Goal: Information Seeking & Learning: Learn about a topic

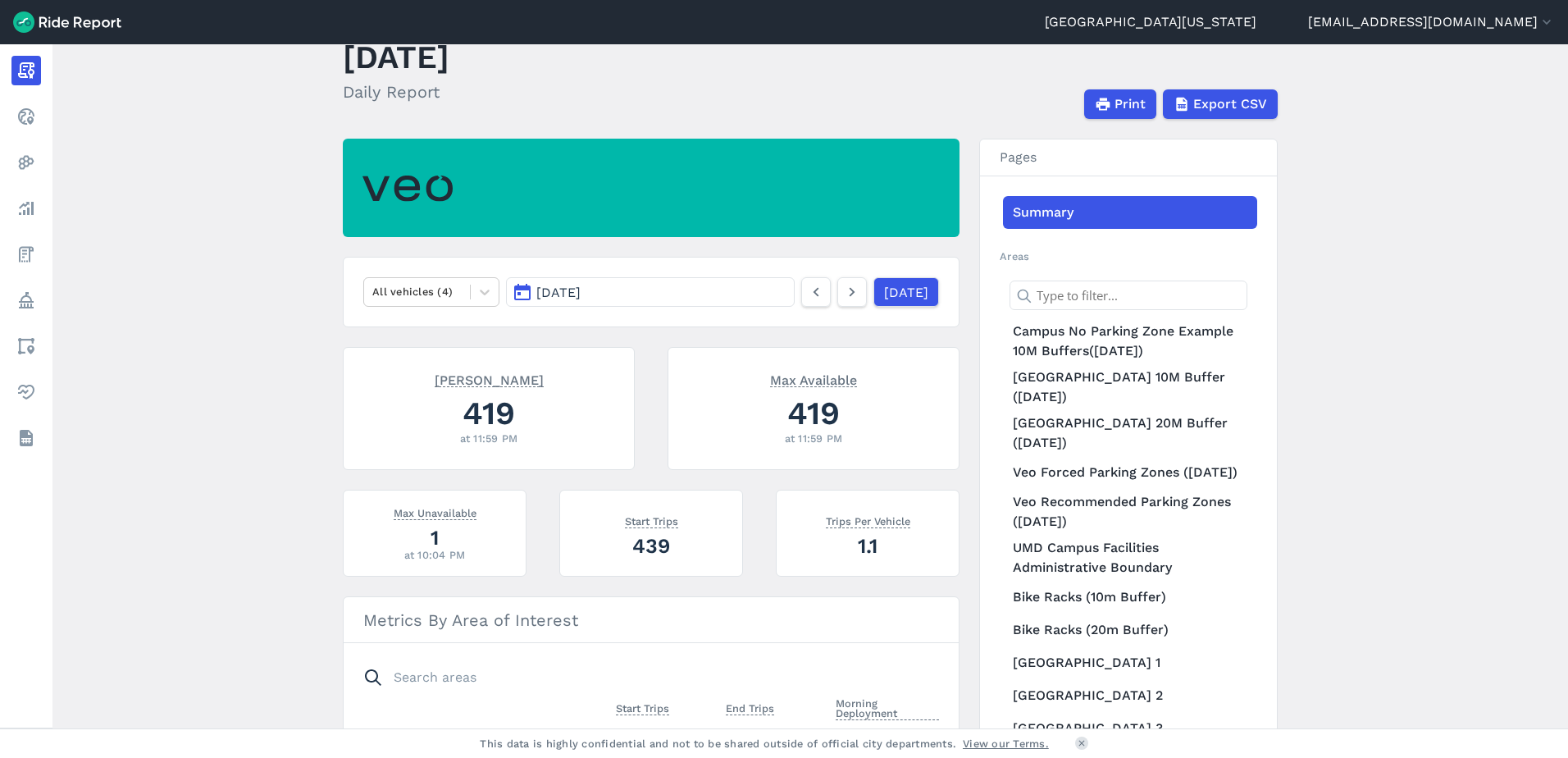
scroll to position [82, 0]
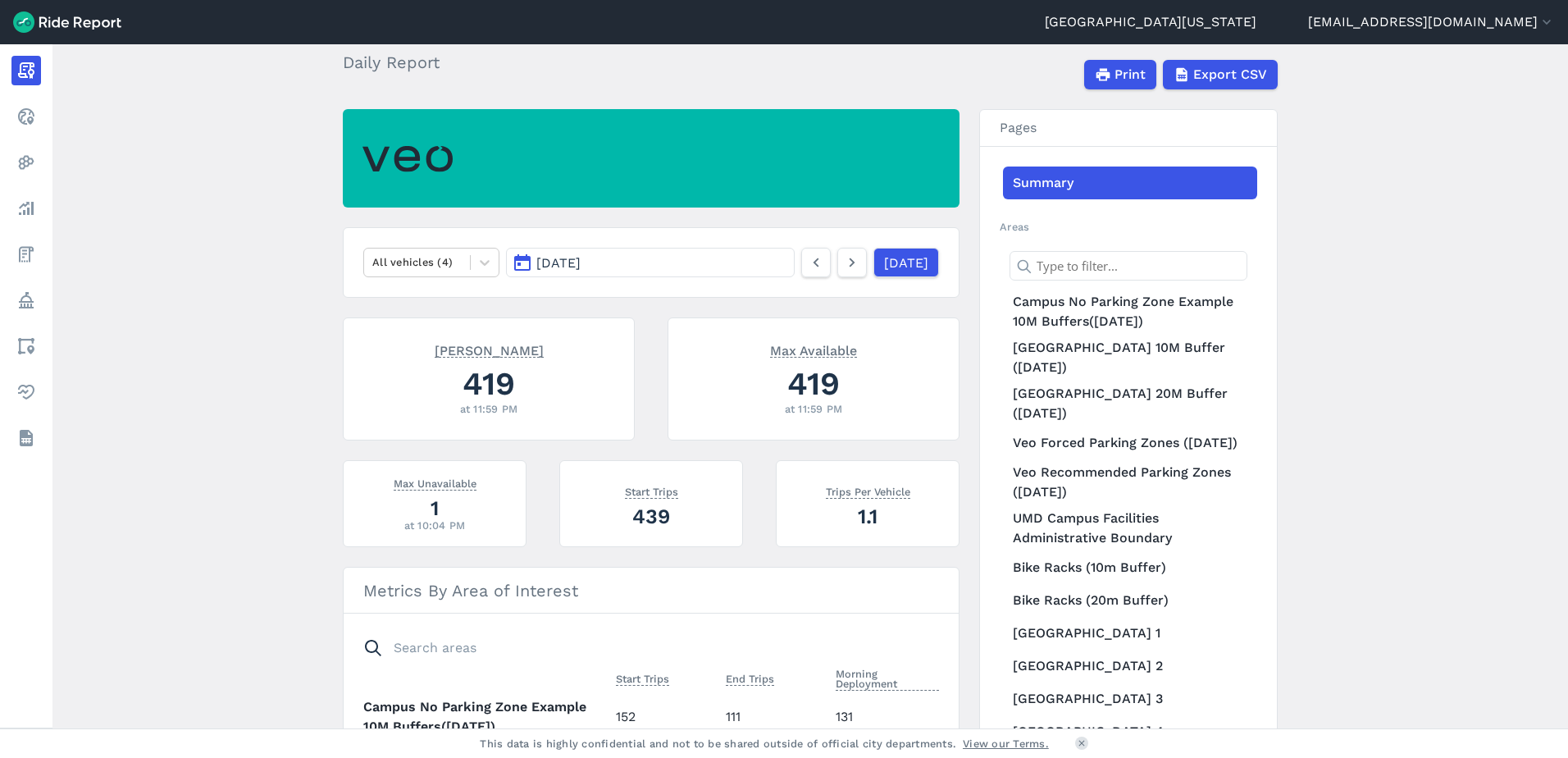
click at [610, 265] on button "[DATE]" at bounding box center [650, 262] width 288 height 30
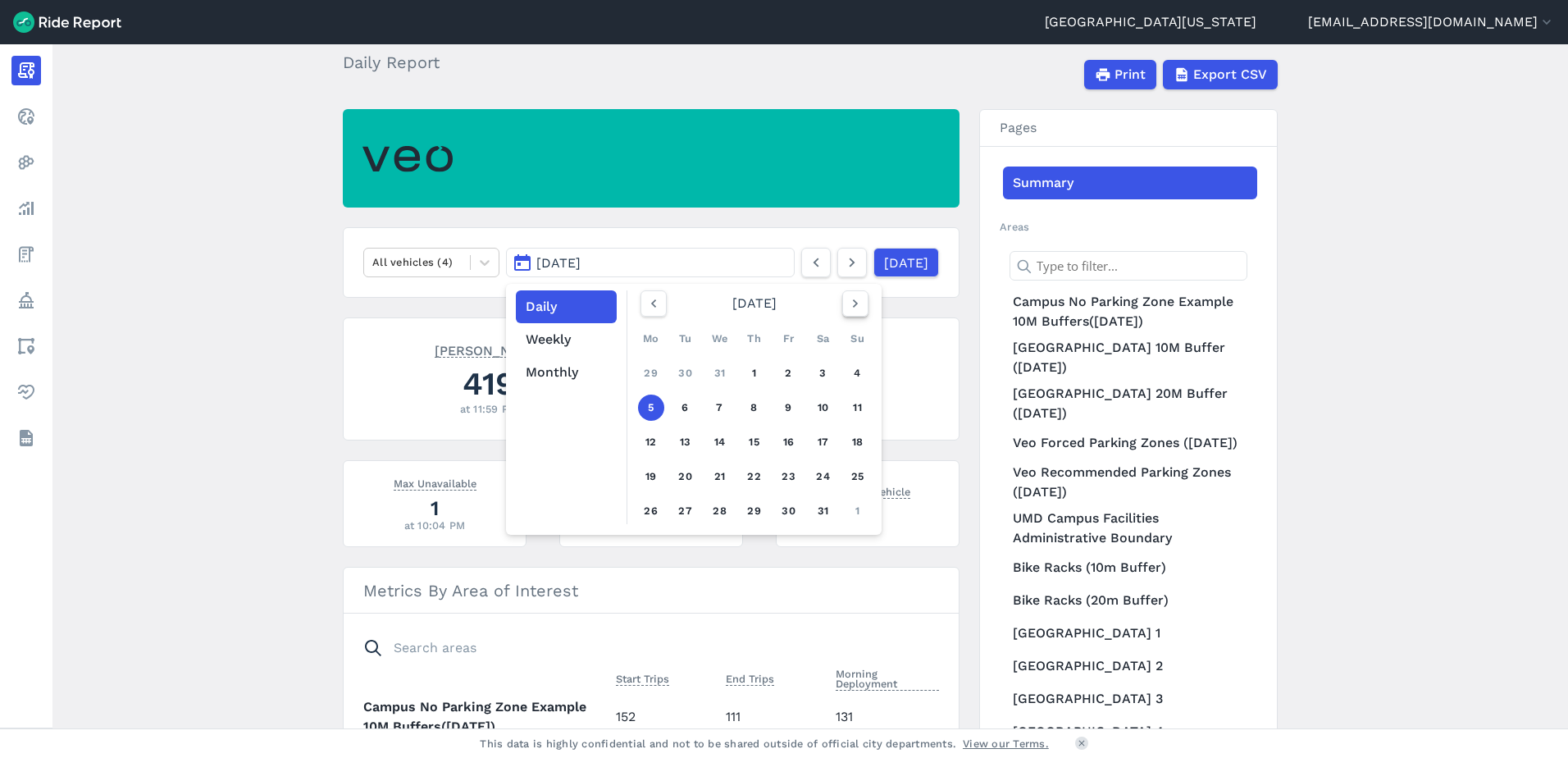
click at [860, 308] on icon "button" at bounding box center [856, 303] width 17 height 17
click at [855, 374] on link "1" at bounding box center [857, 373] width 26 height 26
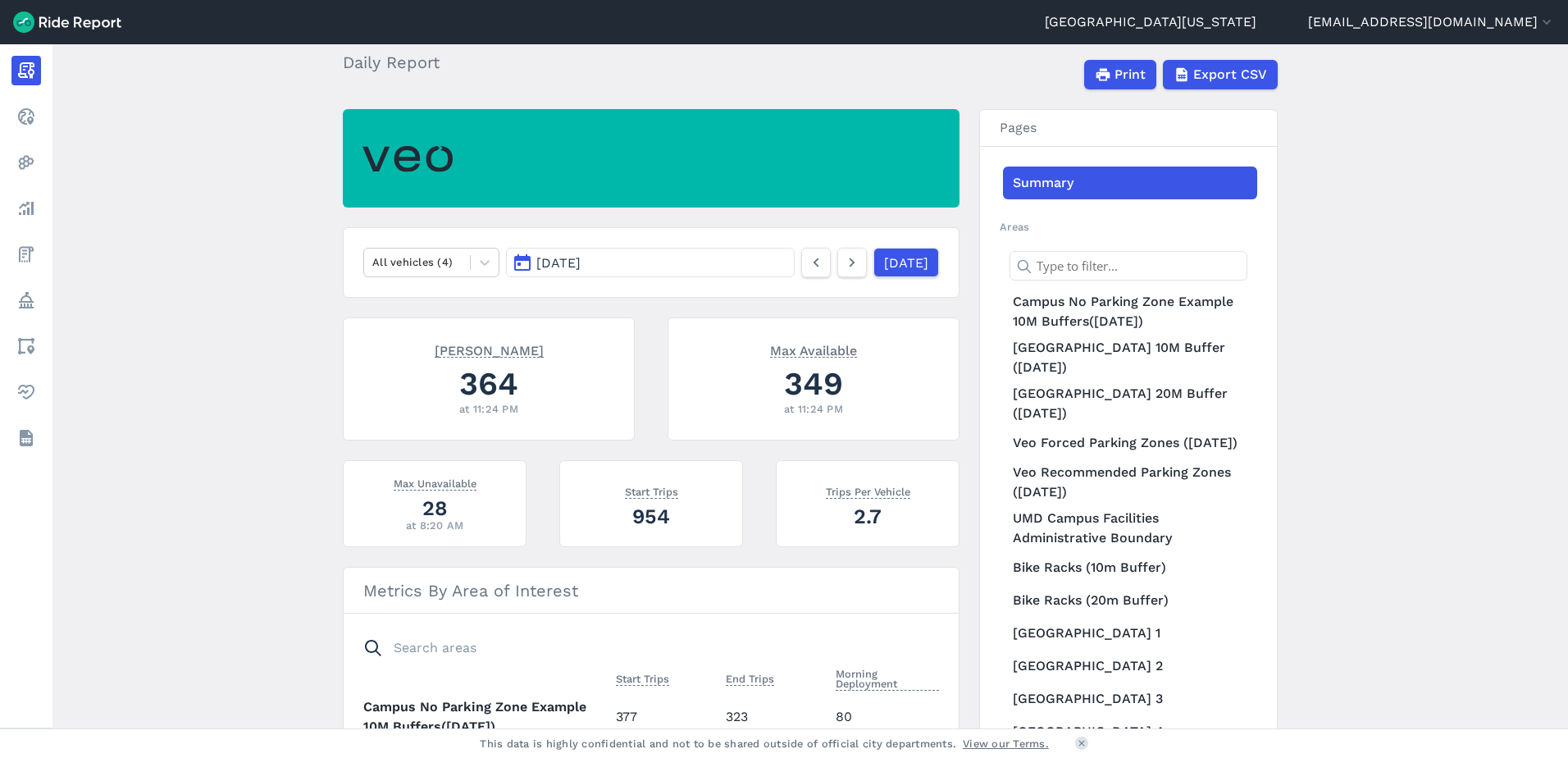
click at [665, 265] on button "[DATE]" at bounding box center [650, 262] width 288 height 30
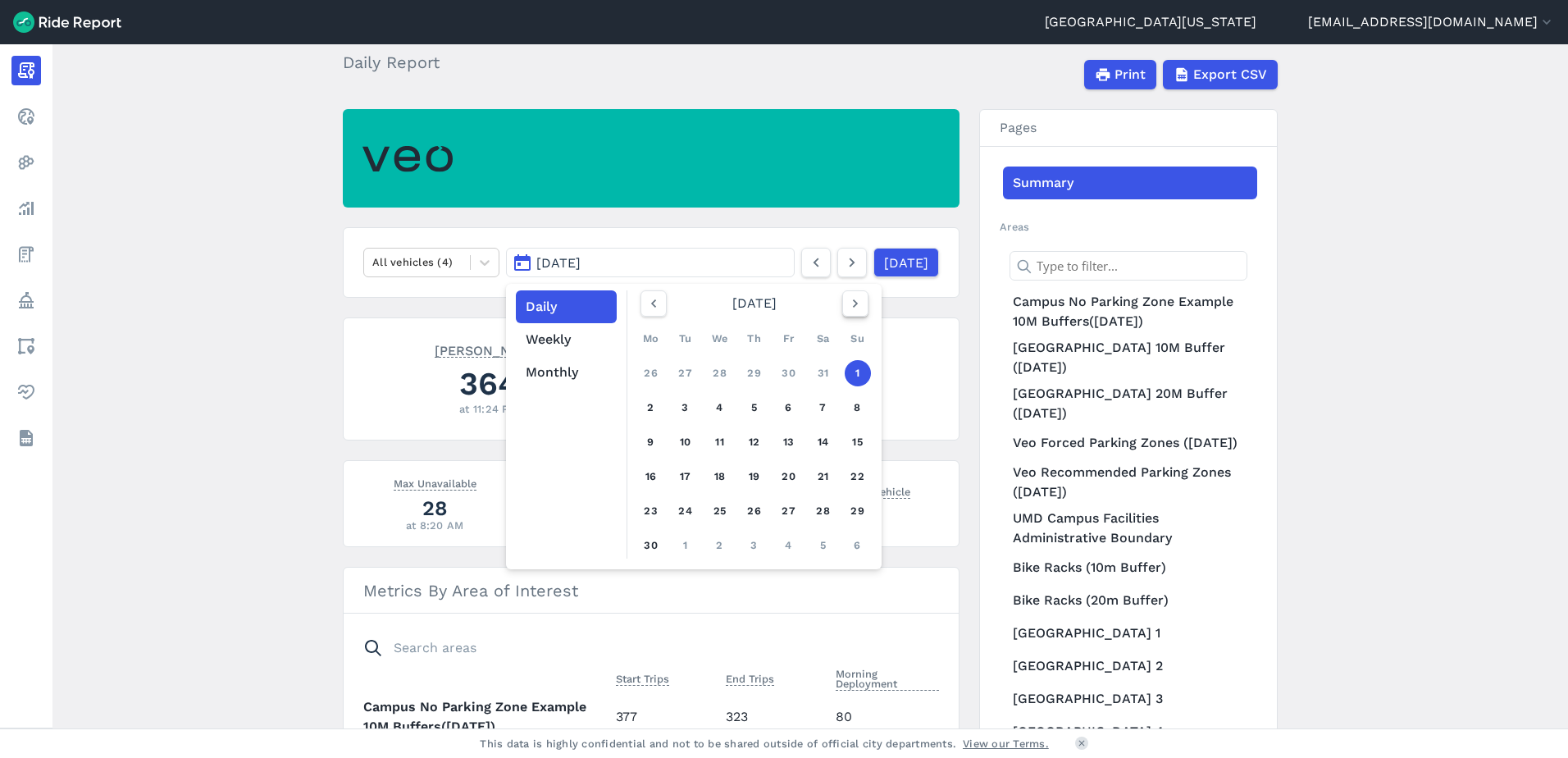
click at [847, 304] on icon "button" at bounding box center [856, 303] width 17 height 17
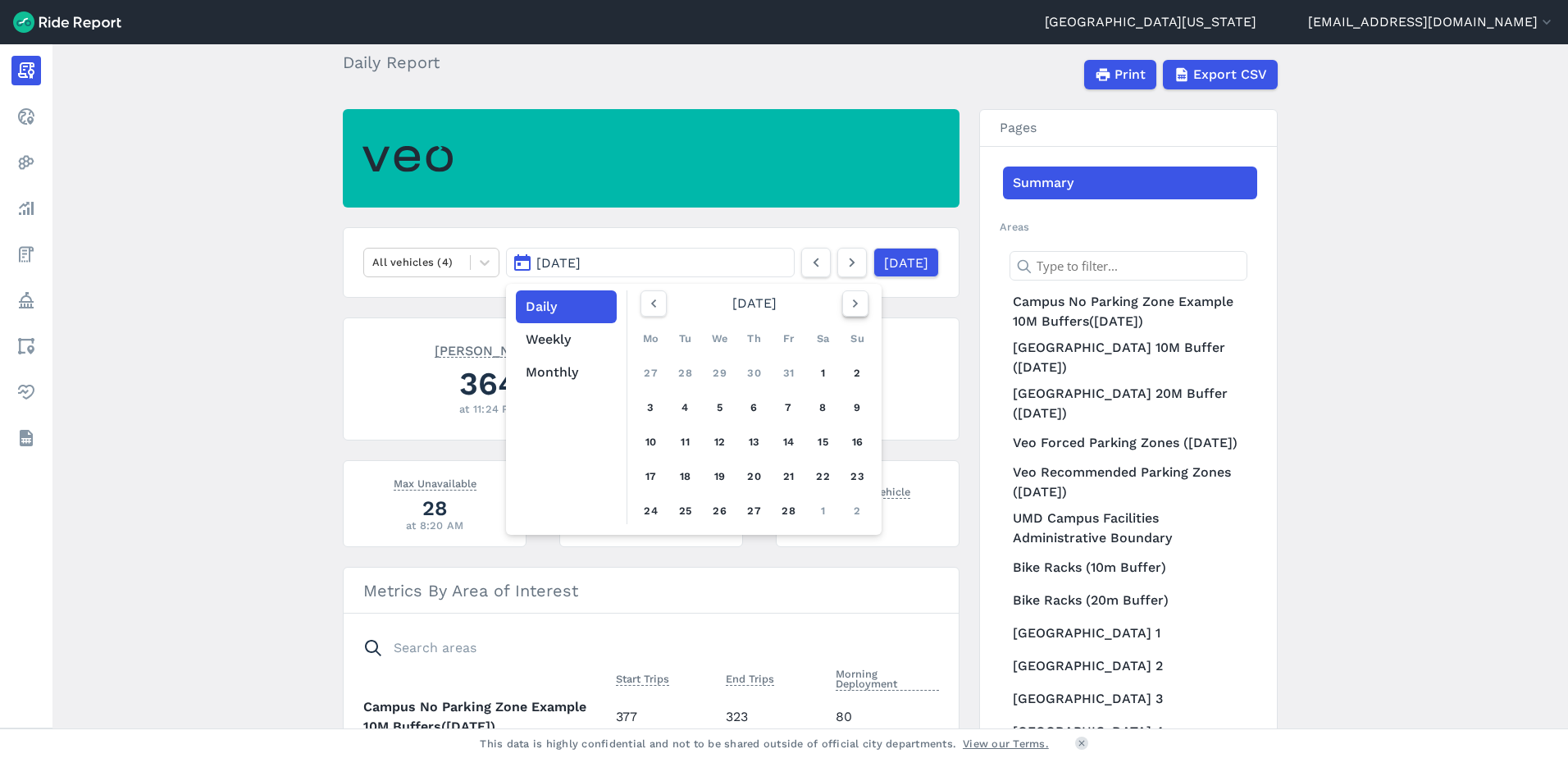
click at [847, 304] on icon "button" at bounding box center [856, 303] width 17 height 17
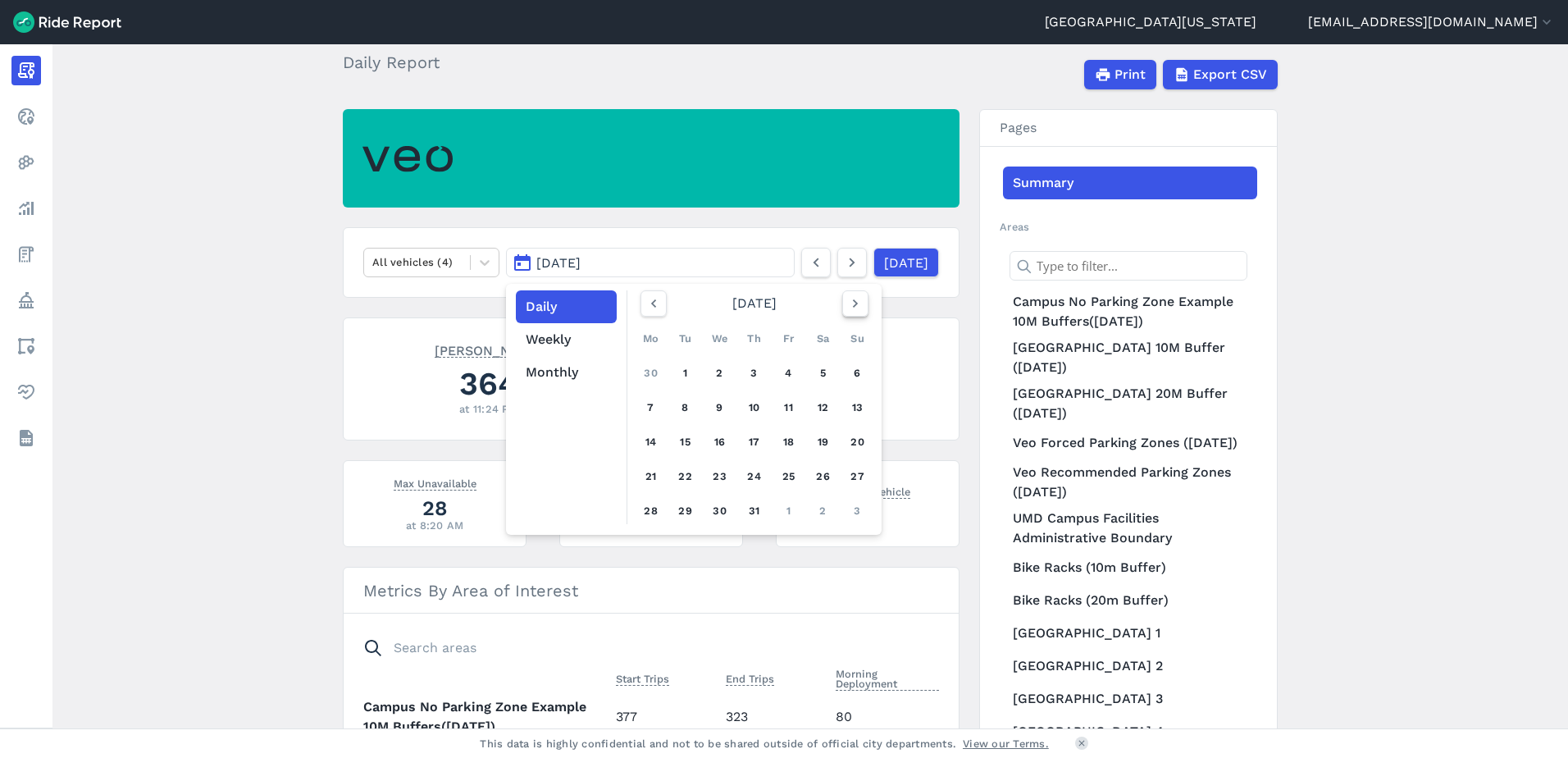
click at [847, 304] on icon "button" at bounding box center [856, 303] width 17 height 17
click at [856, 514] on link "31" at bounding box center [857, 511] width 26 height 26
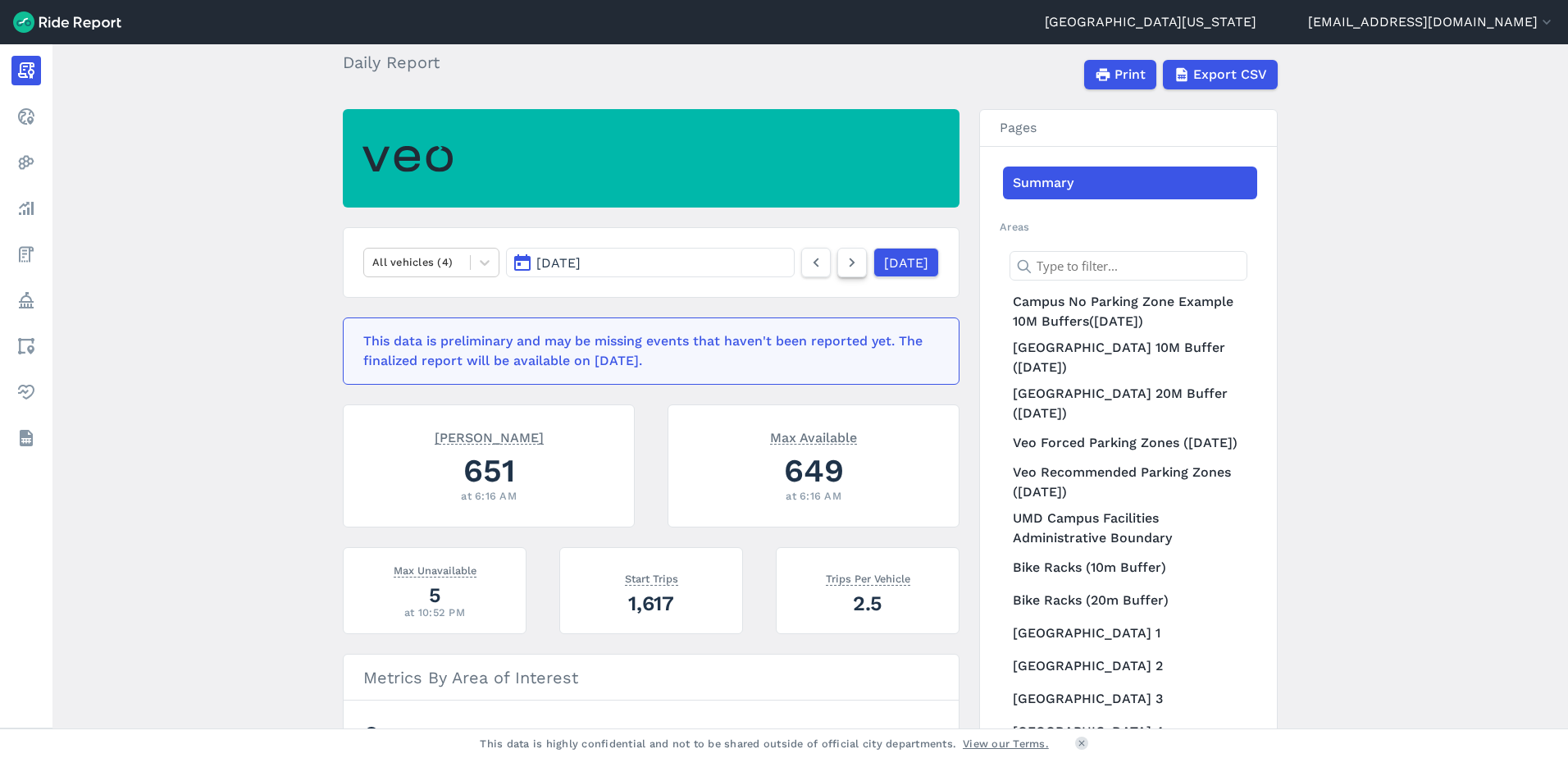
click at [843, 269] on icon at bounding box center [851, 262] width 18 height 20
click at [807, 266] on icon at bounding box center [816, 262] width 18 height 20
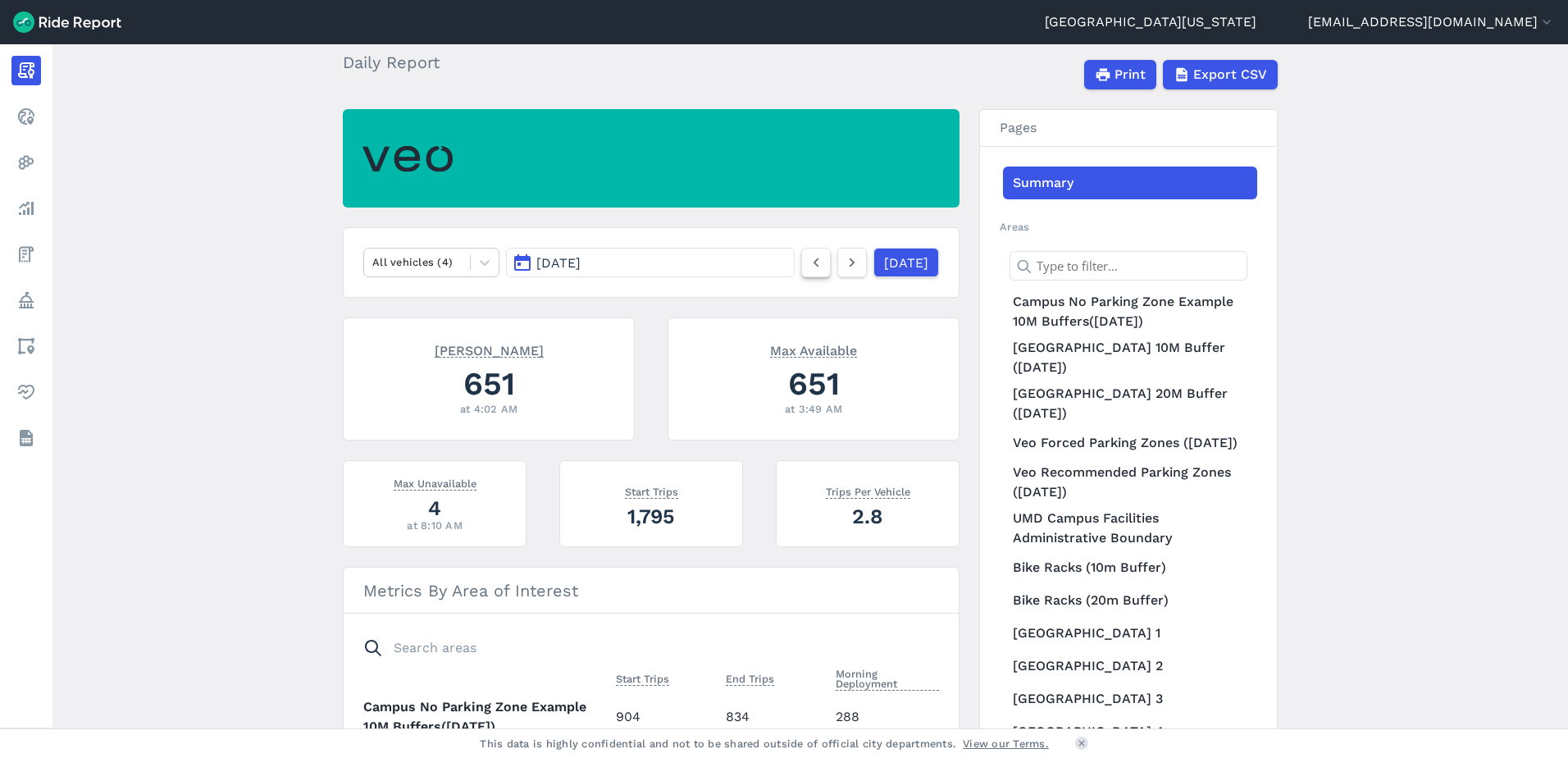
click at [807, 266] on icon at bounding box center [816, 262] width 18 height 20
click at [807, 263] on icon at bounding box center [816, 262] width 18 height 20
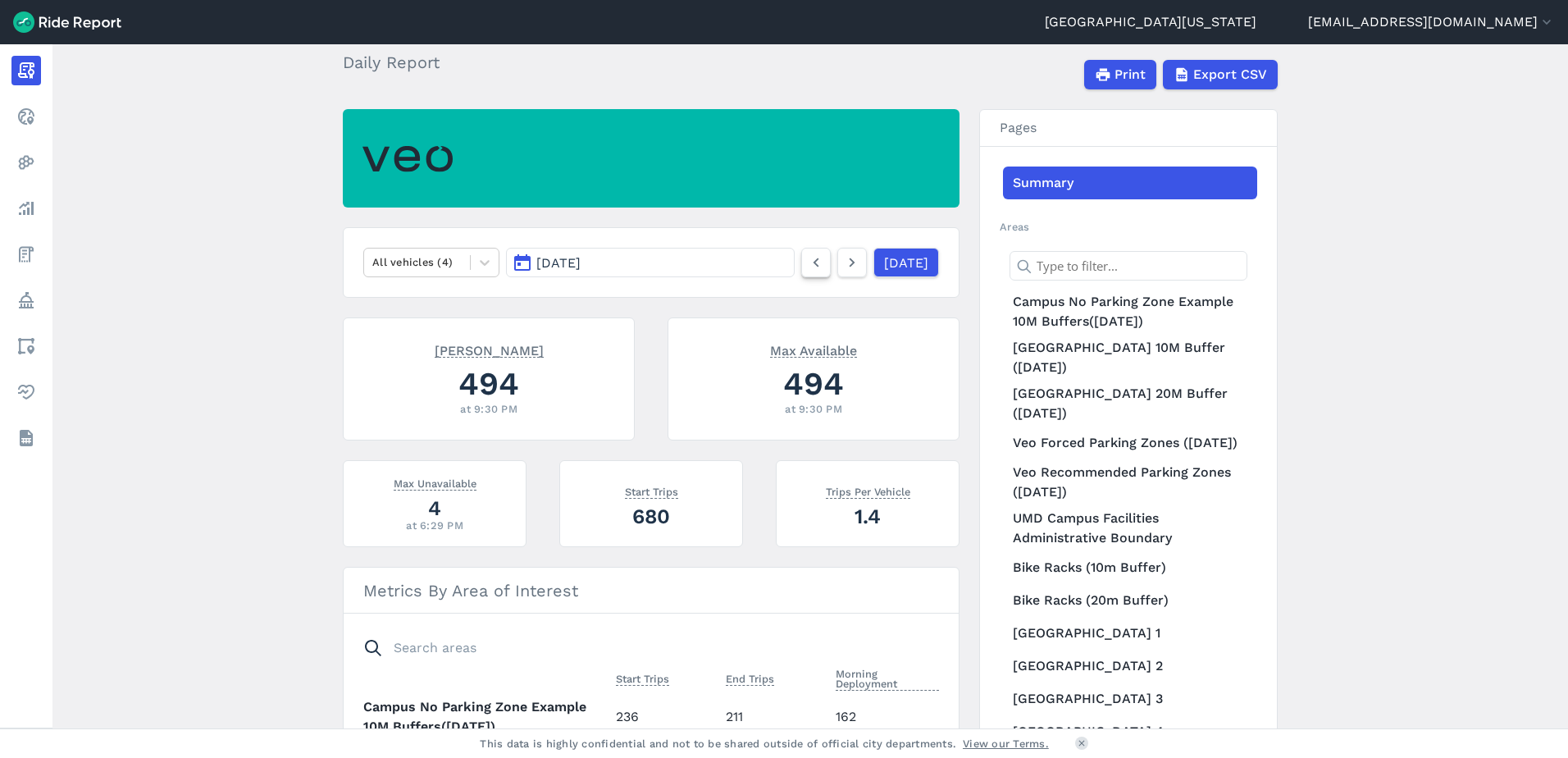
click at [807, 263] on icon at bounding box center [816, 262] width 18 height 20
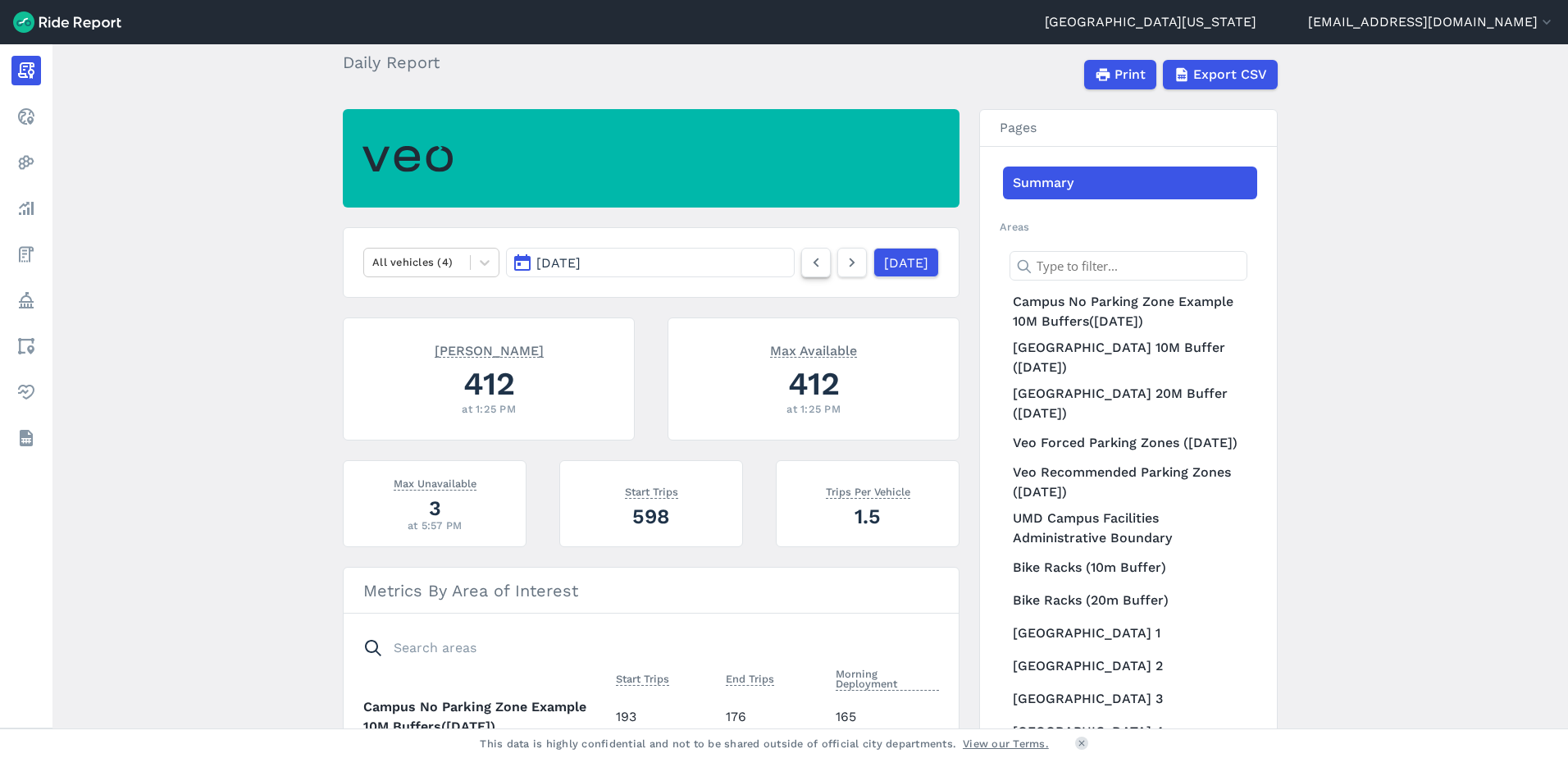
click at [807, 263] on icon at bounding box center [816, 262] width 18 height 20
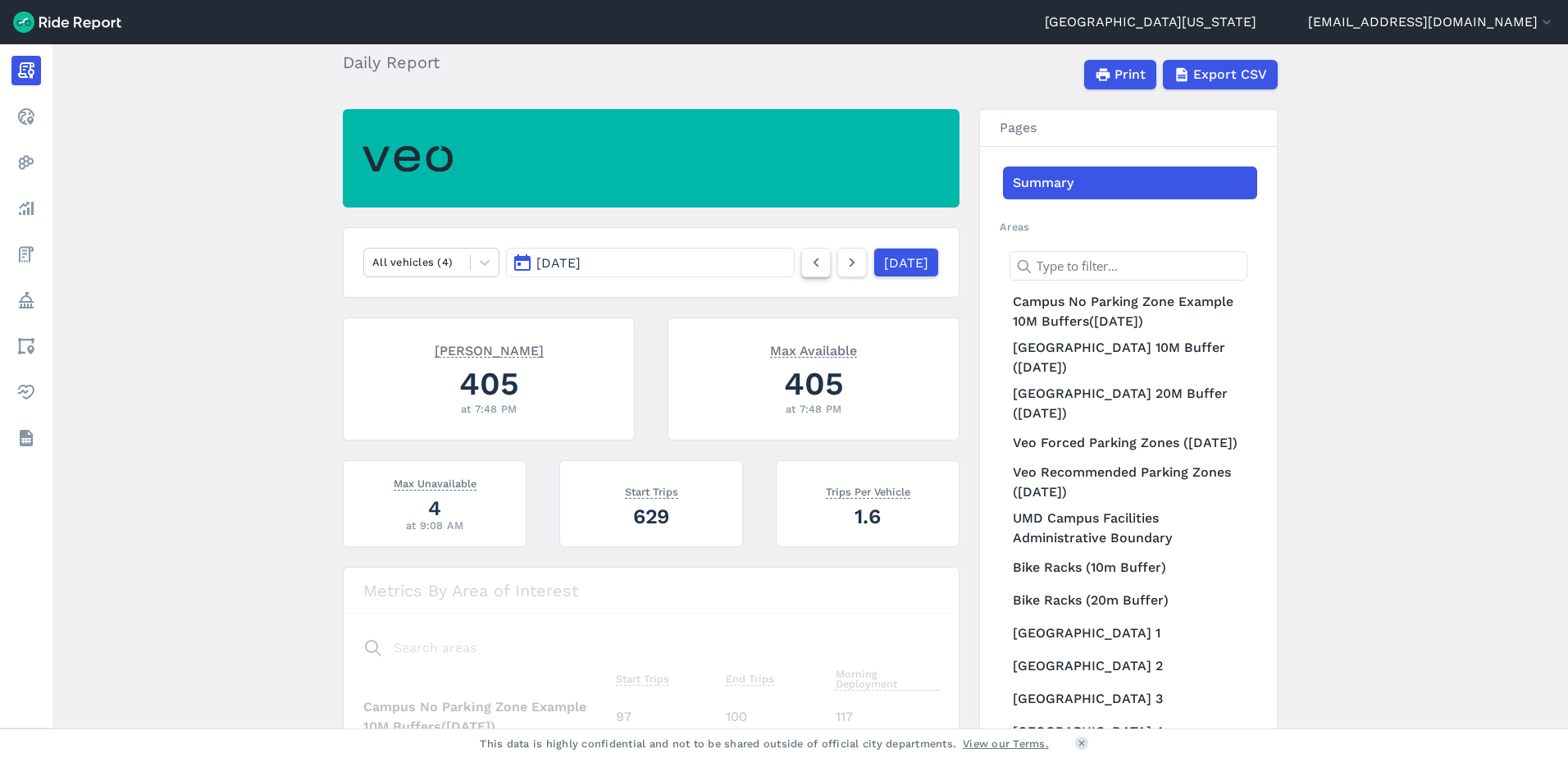
click at [807, 263] on icon at bounding box center [816, 262] width 18 height 20
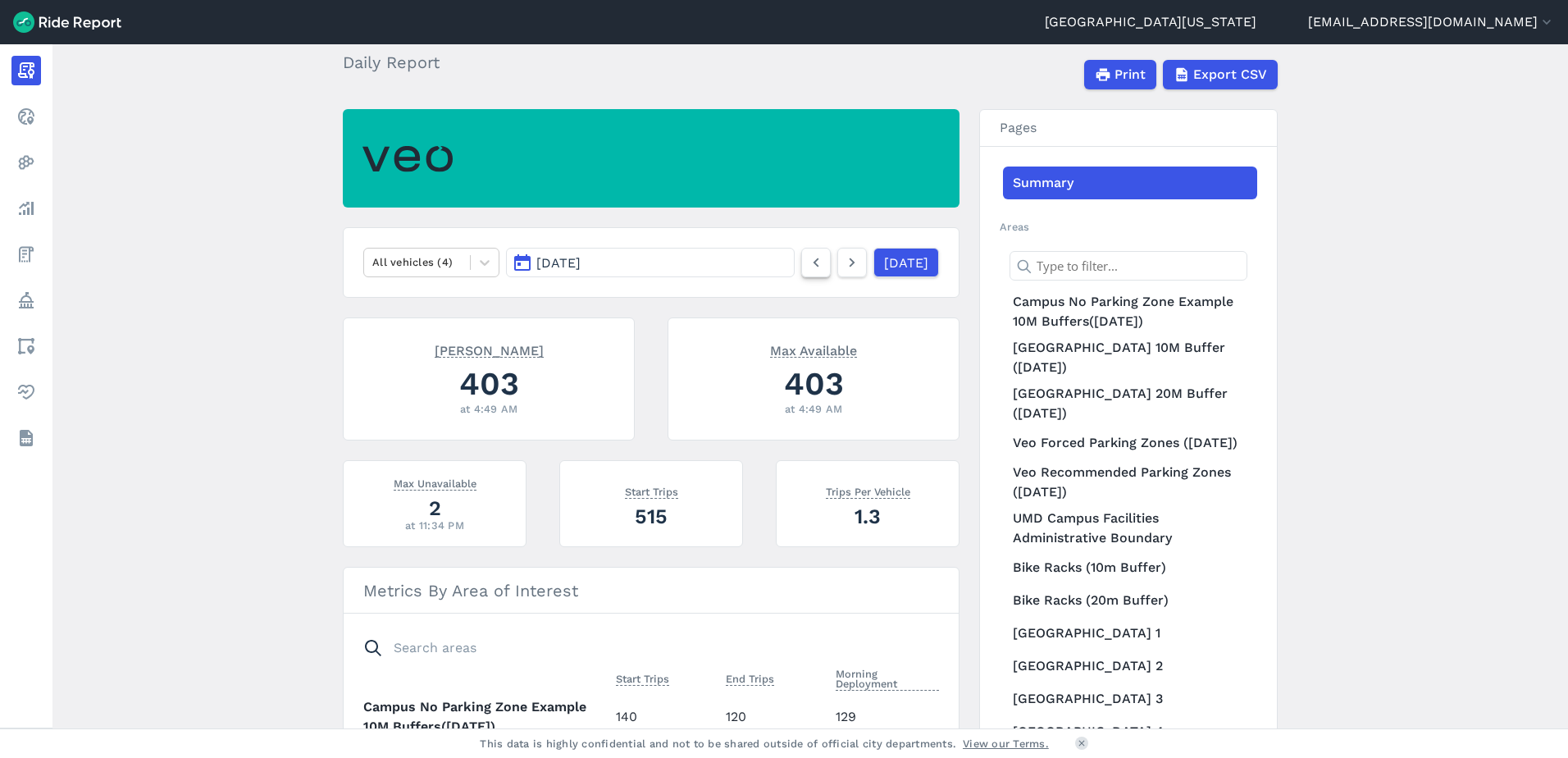
click at [807, 263] on icon at bounding box center [816, 262] width 18 height 20
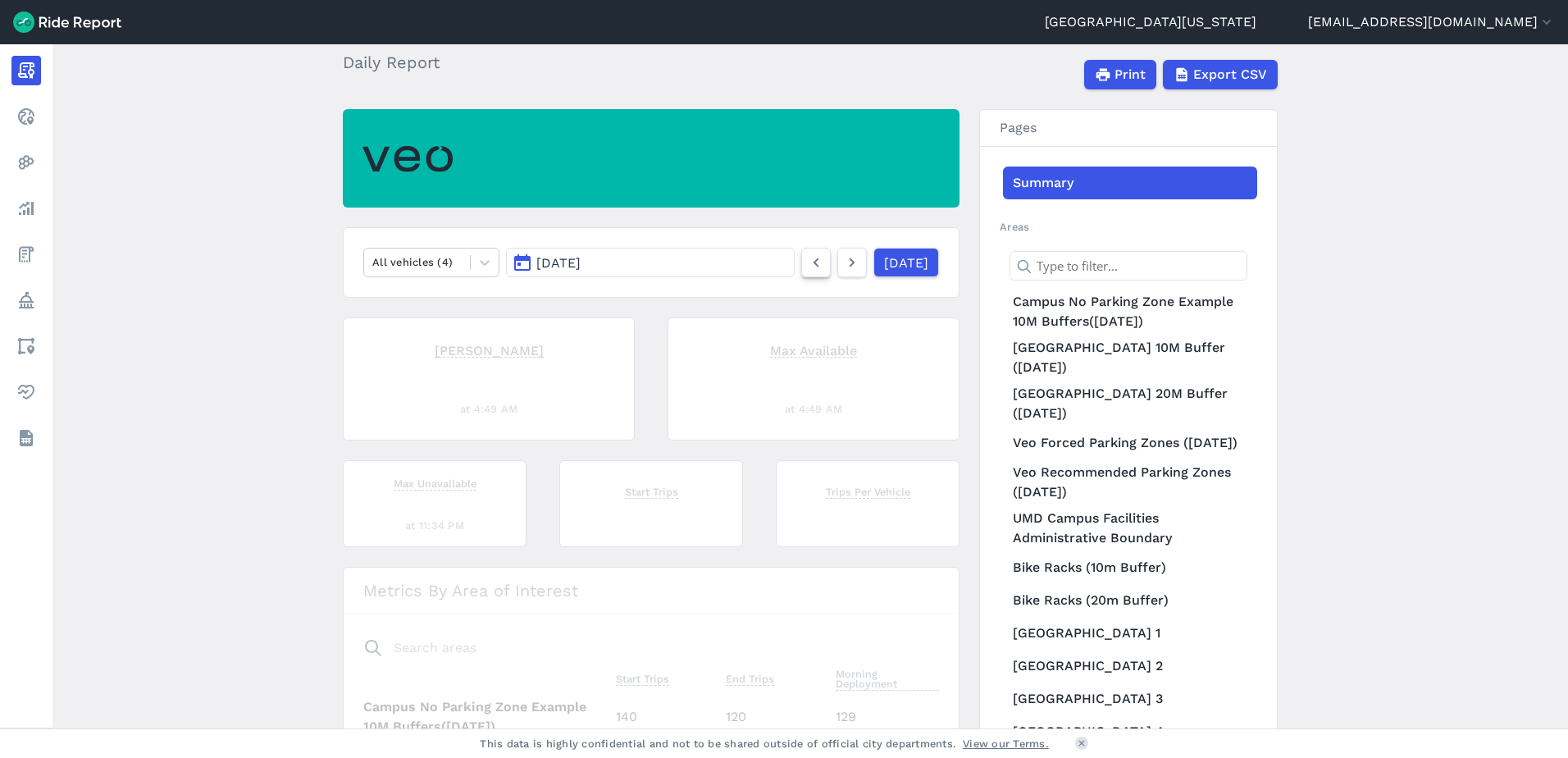
click at [807, 263] on icon at bounding box center [816, 262] width 18 height 20
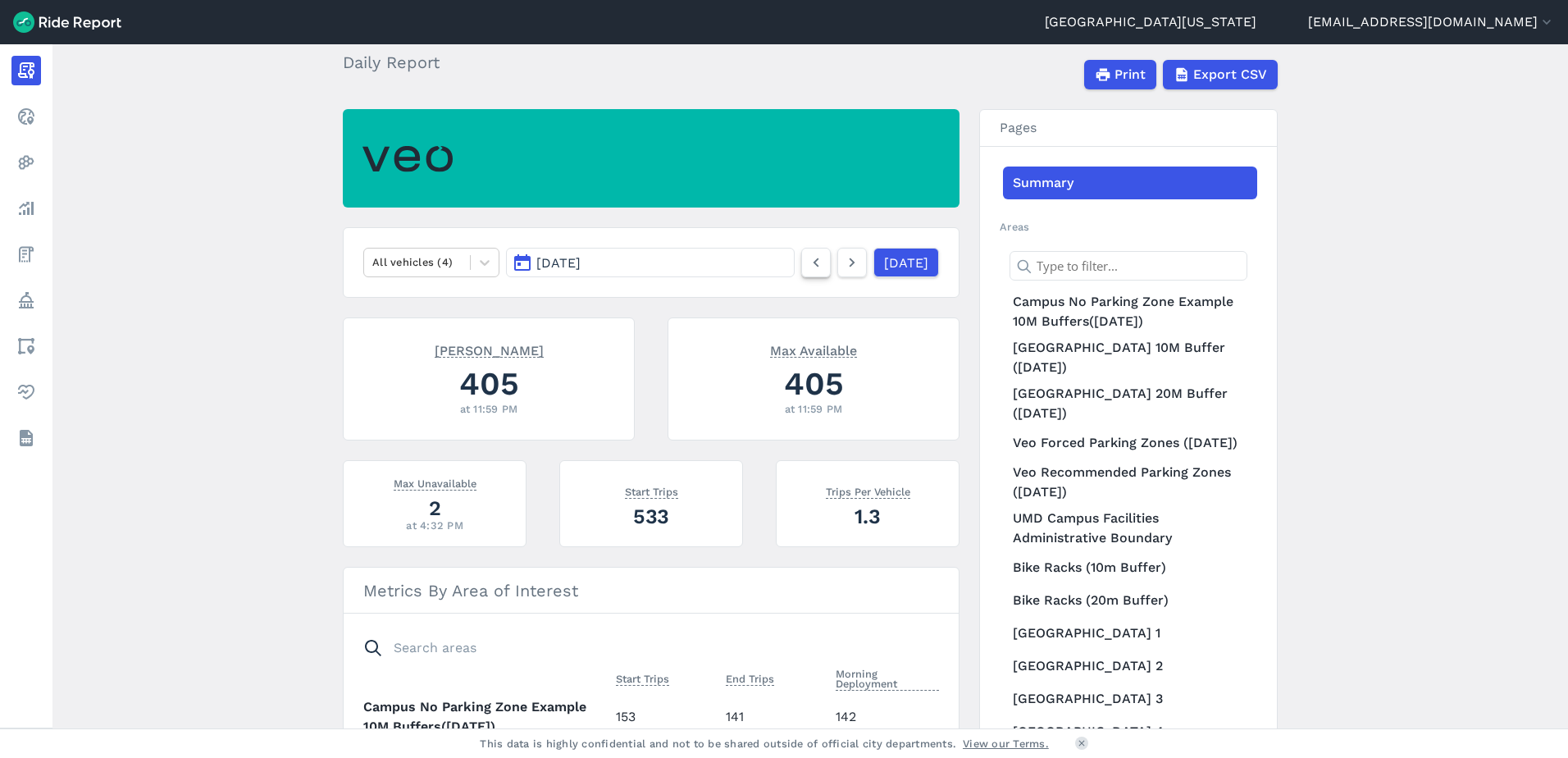
click at [807, 263] on icon at bounding box center [816, 262] width 18 height 20
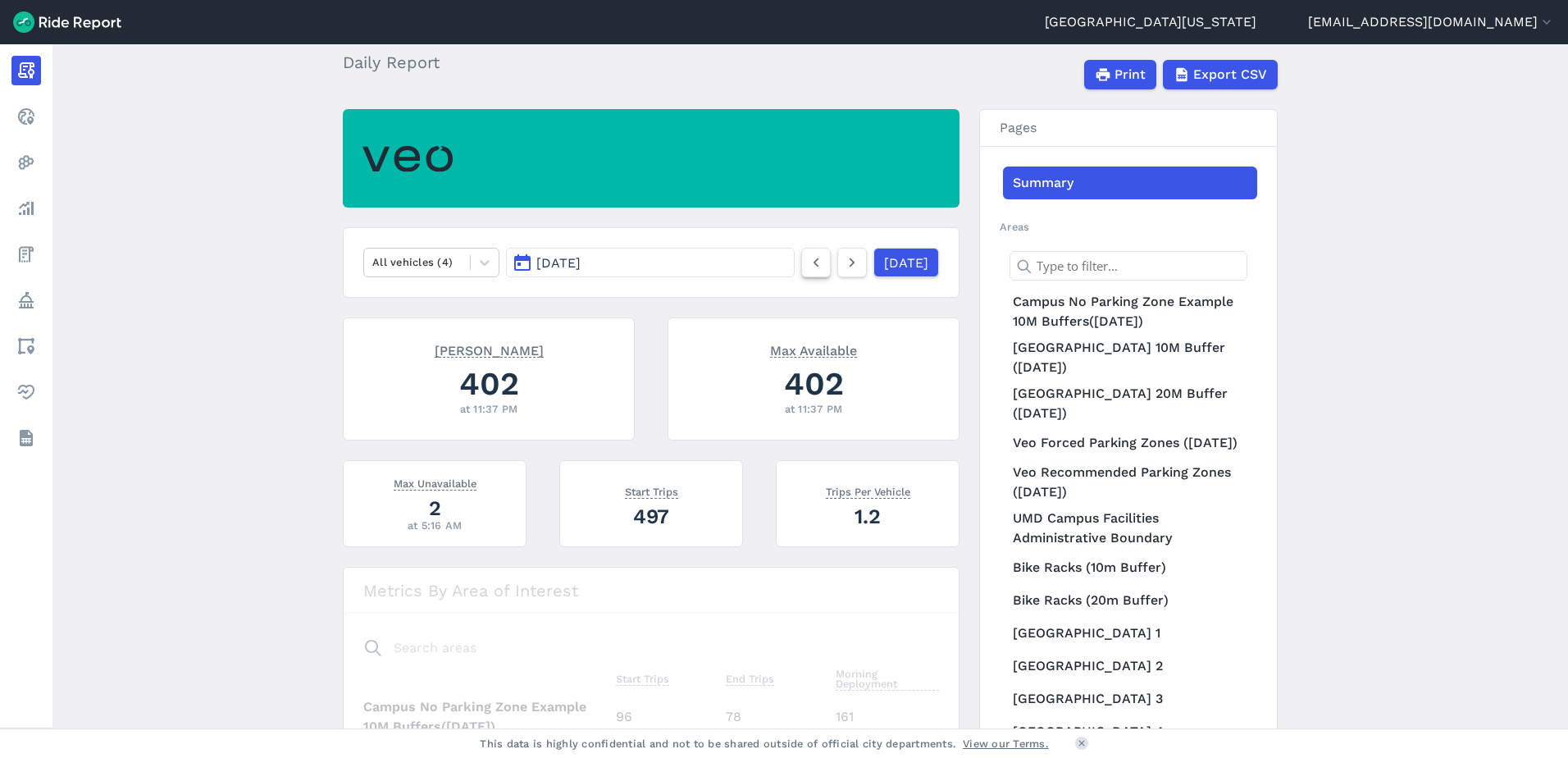
click at [807, 263] on icon at bounding box center [816, 262] width 18 height 20
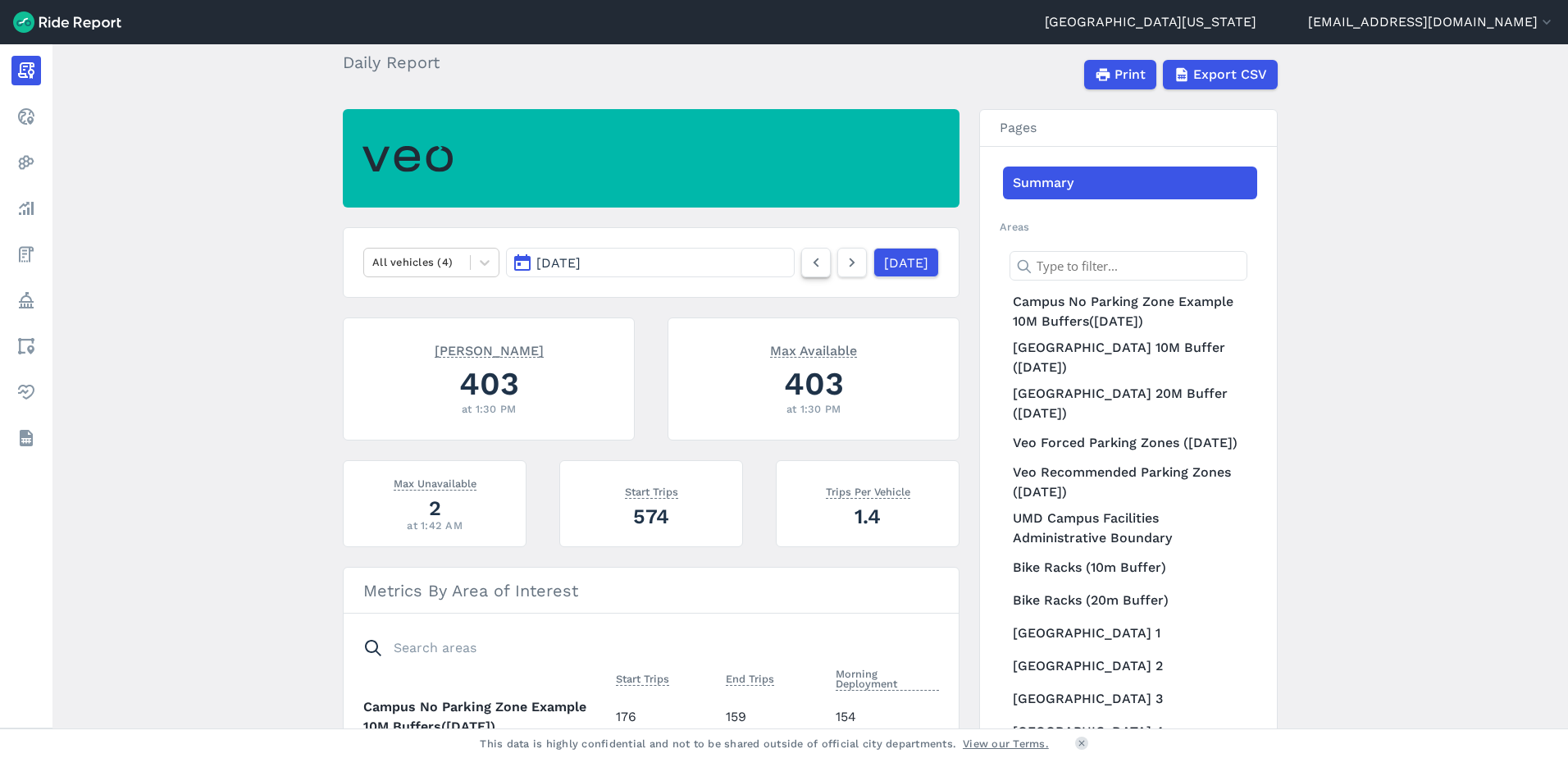
click at [807, 263] on icon at bounding box center [816, 262] width 18 height 20
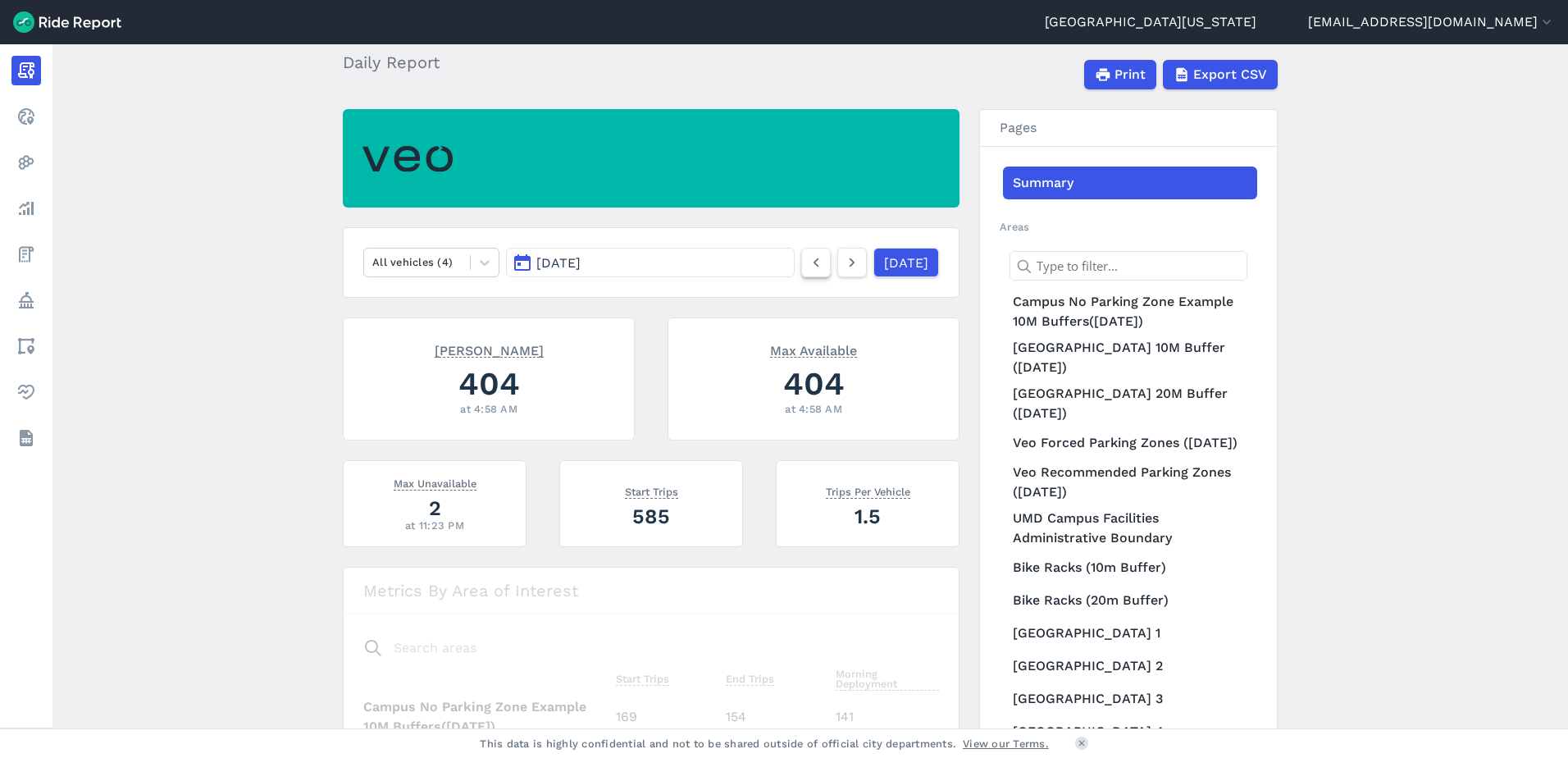
click at [807, 263] on icon at bounding box center [816, 262] width 18 height 20
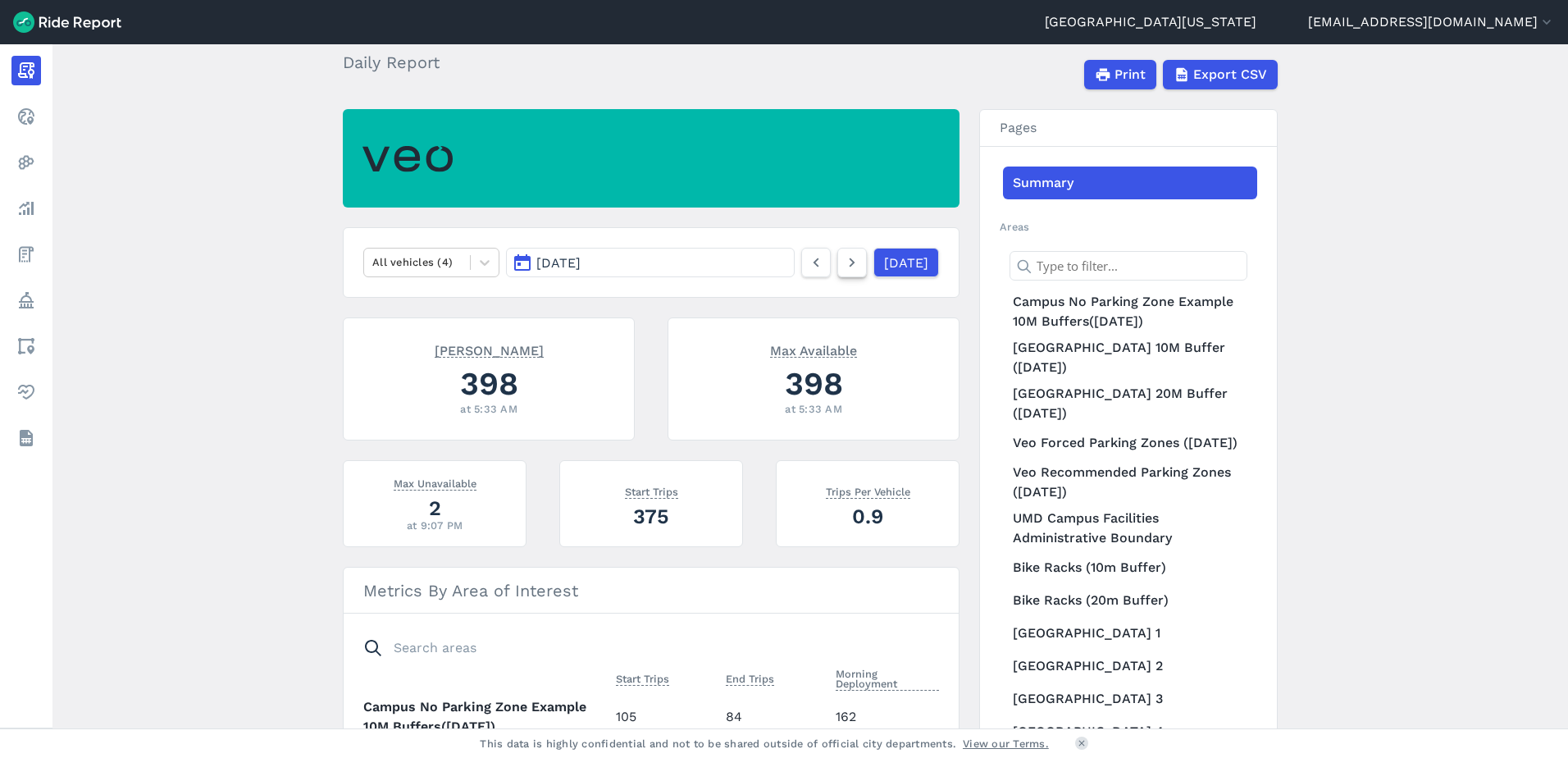
click at [849, 261] on use at bounding box center [852, 263] width 6 height 9
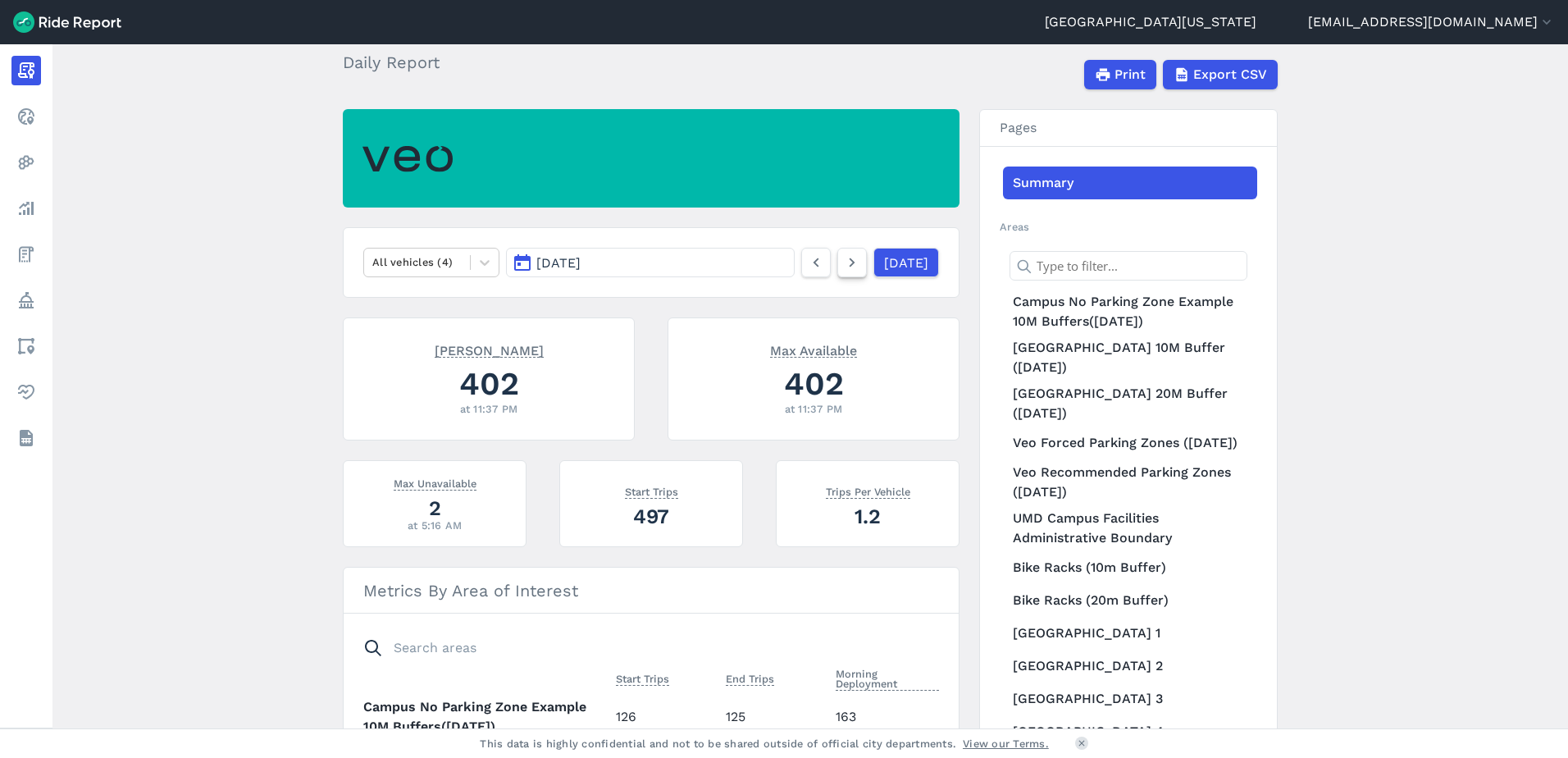
click at [849, 261] on use at bounding box center [852, 263] width 6 height 9
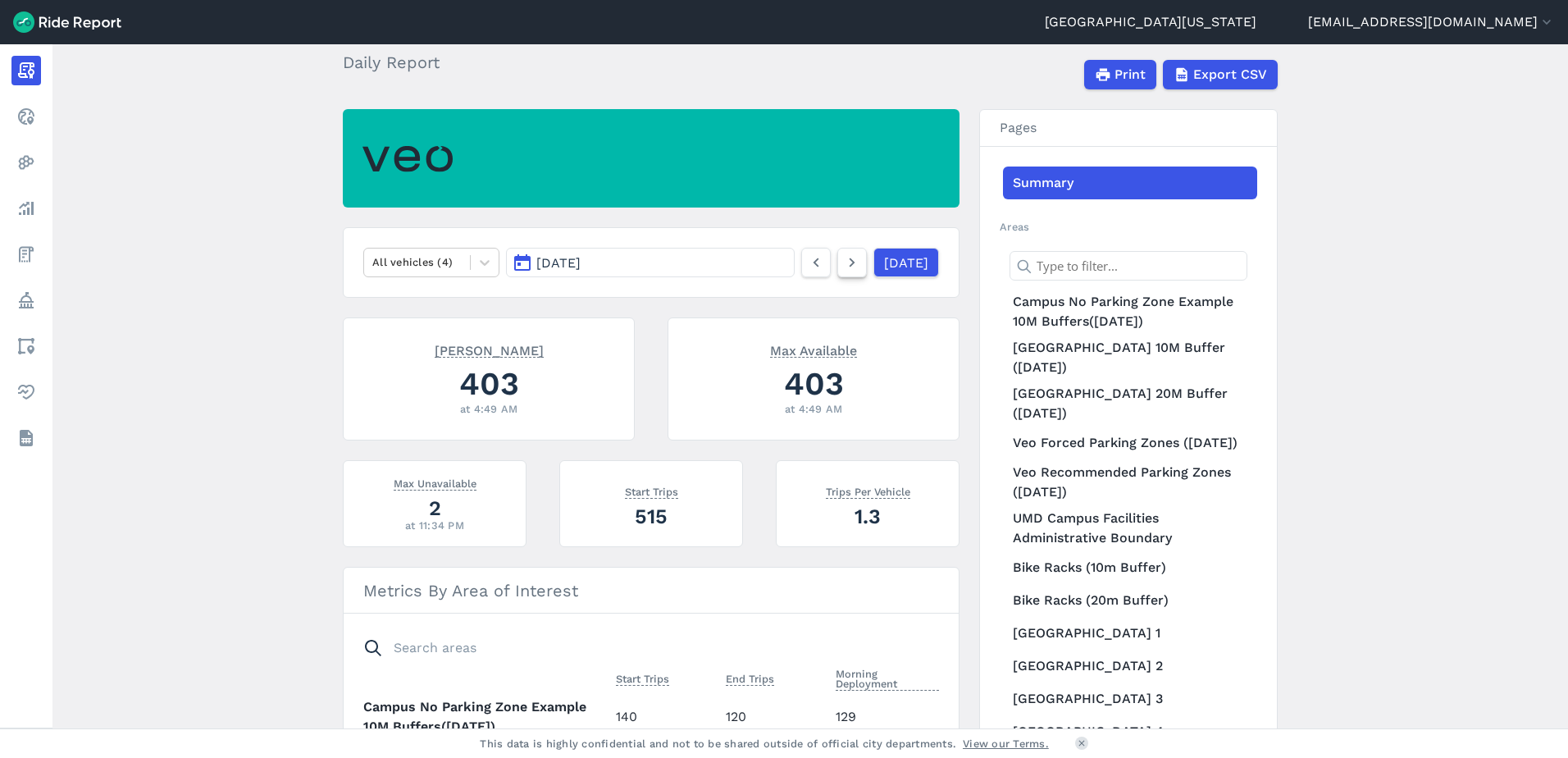
click at [849, 261] on use at bounding box center [852, 263] width 6 height 9
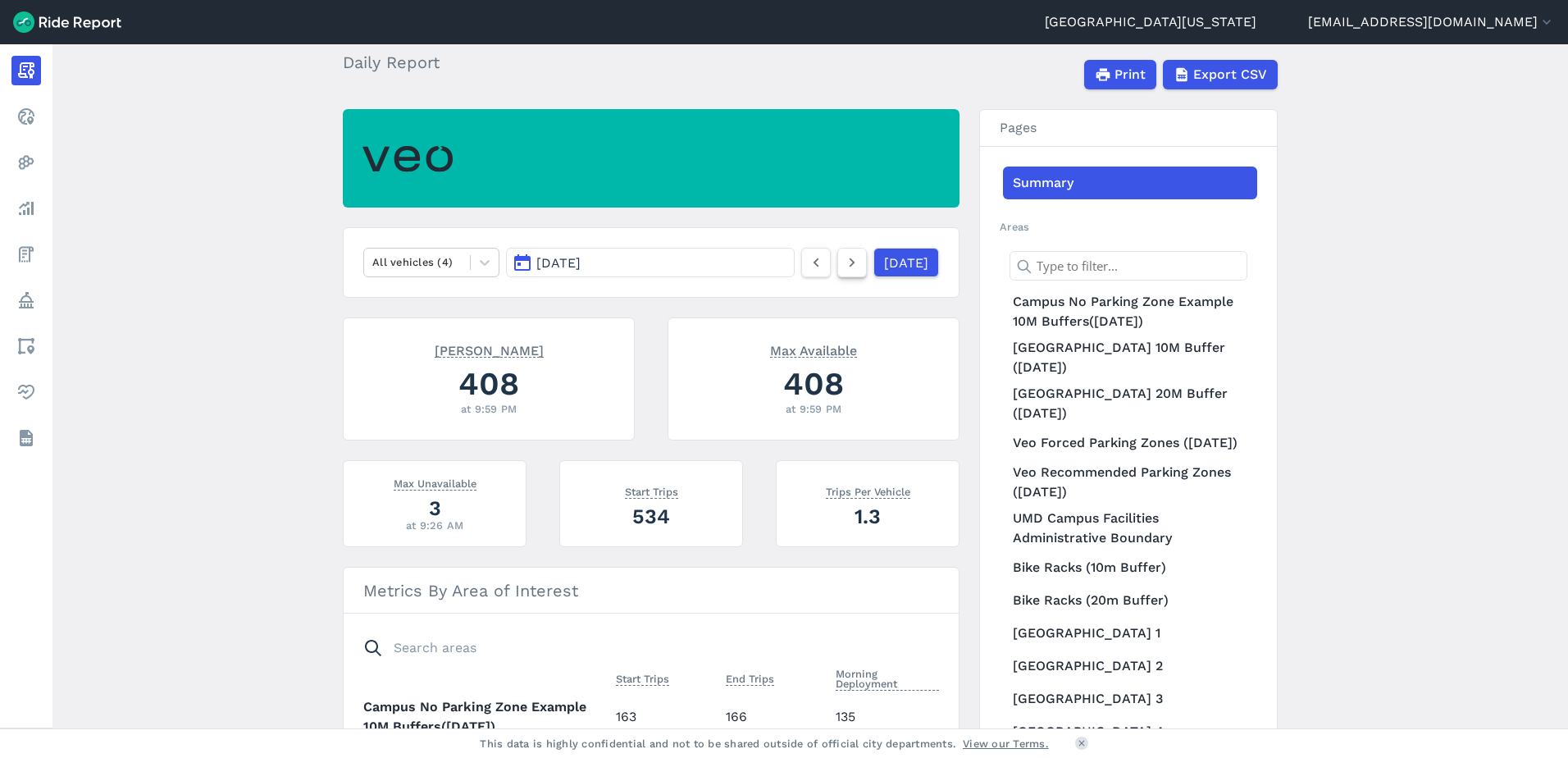
click at [849, 261] on use at bounding box center [852, 263] width 6 height 9
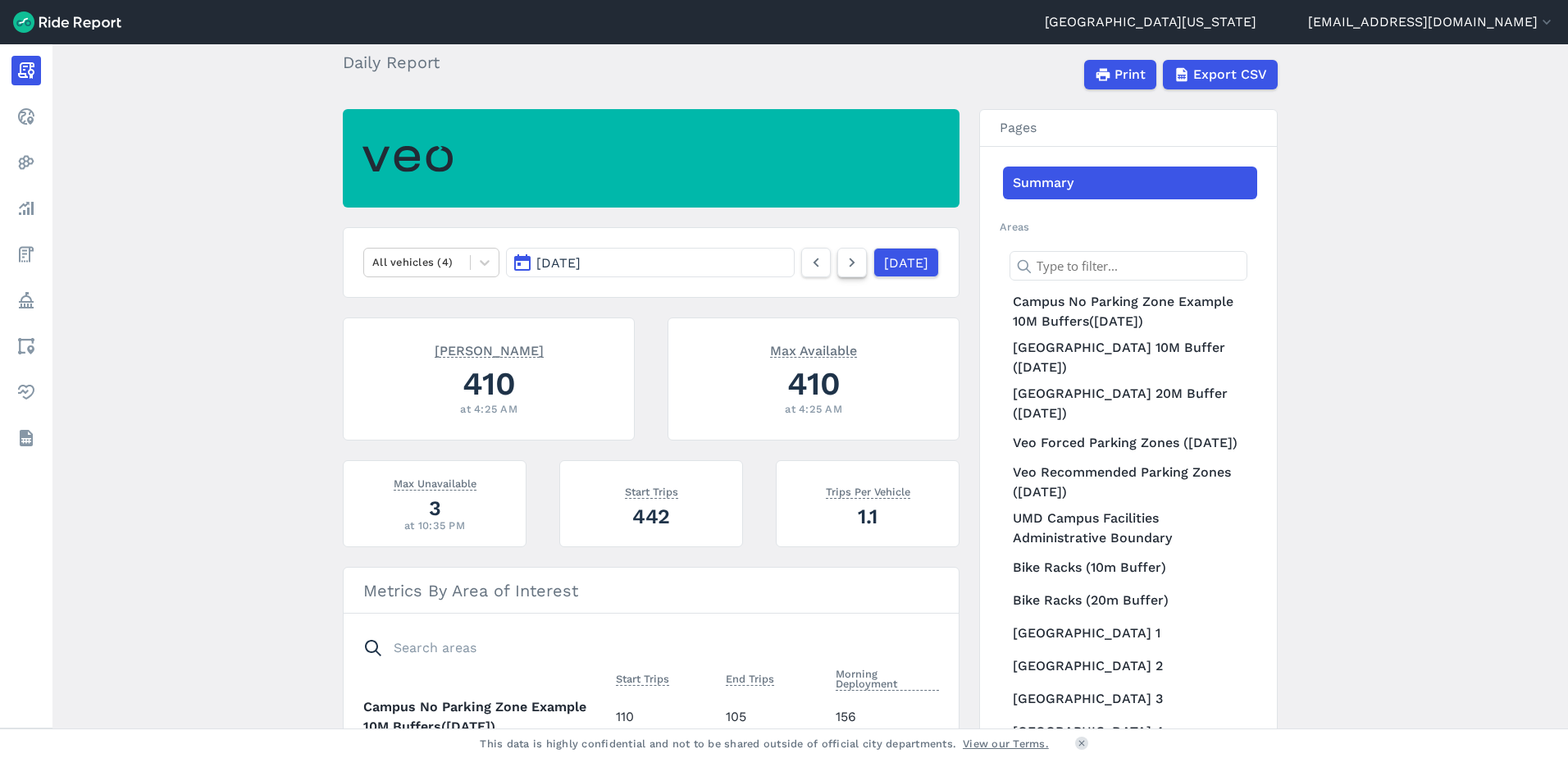
click at [849, 261] on use at bounding box center [852, 263] width 6 height 9
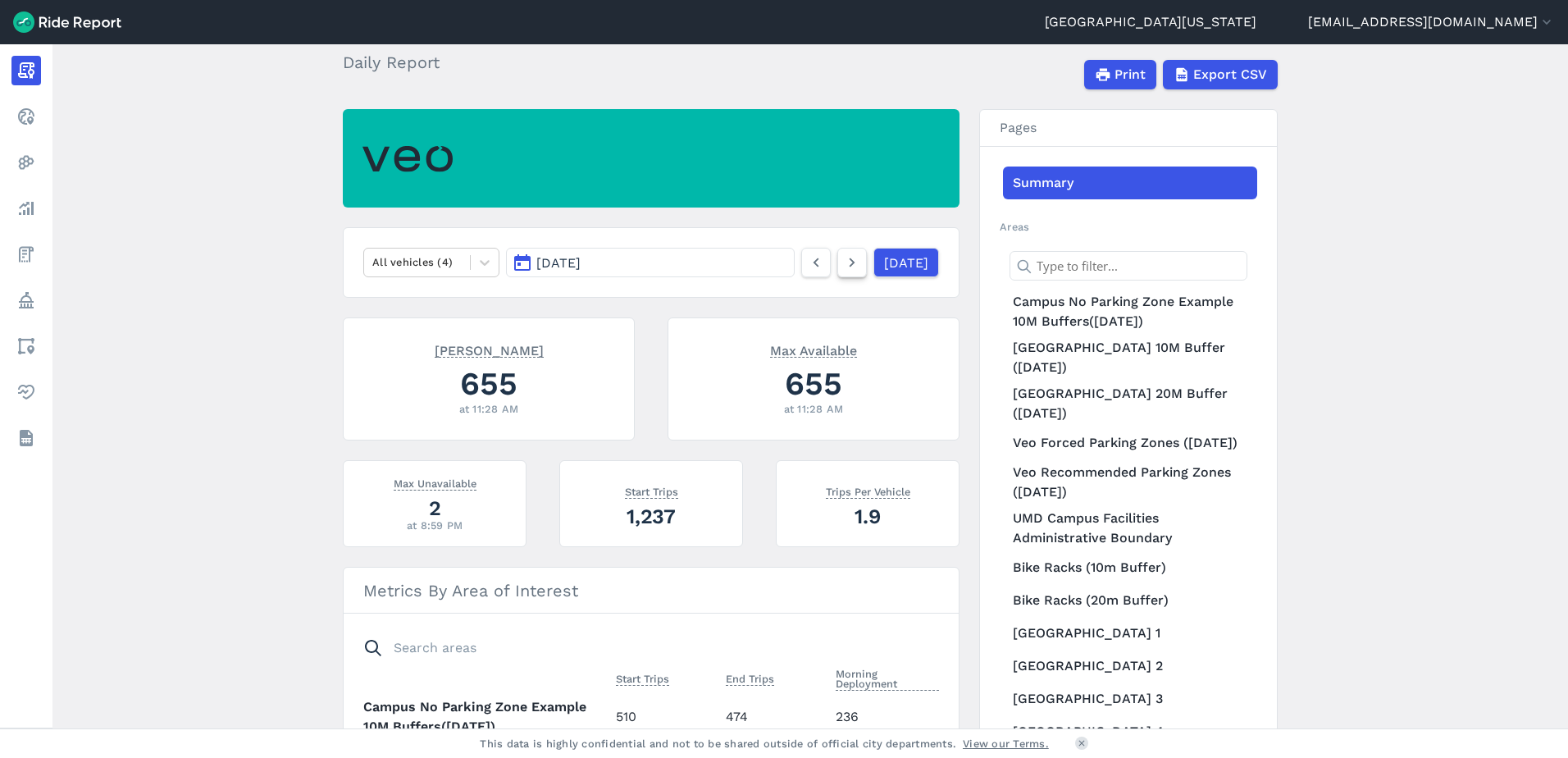
click at [849, 261] on use at bounding box center [852, 263] width 6 height 9
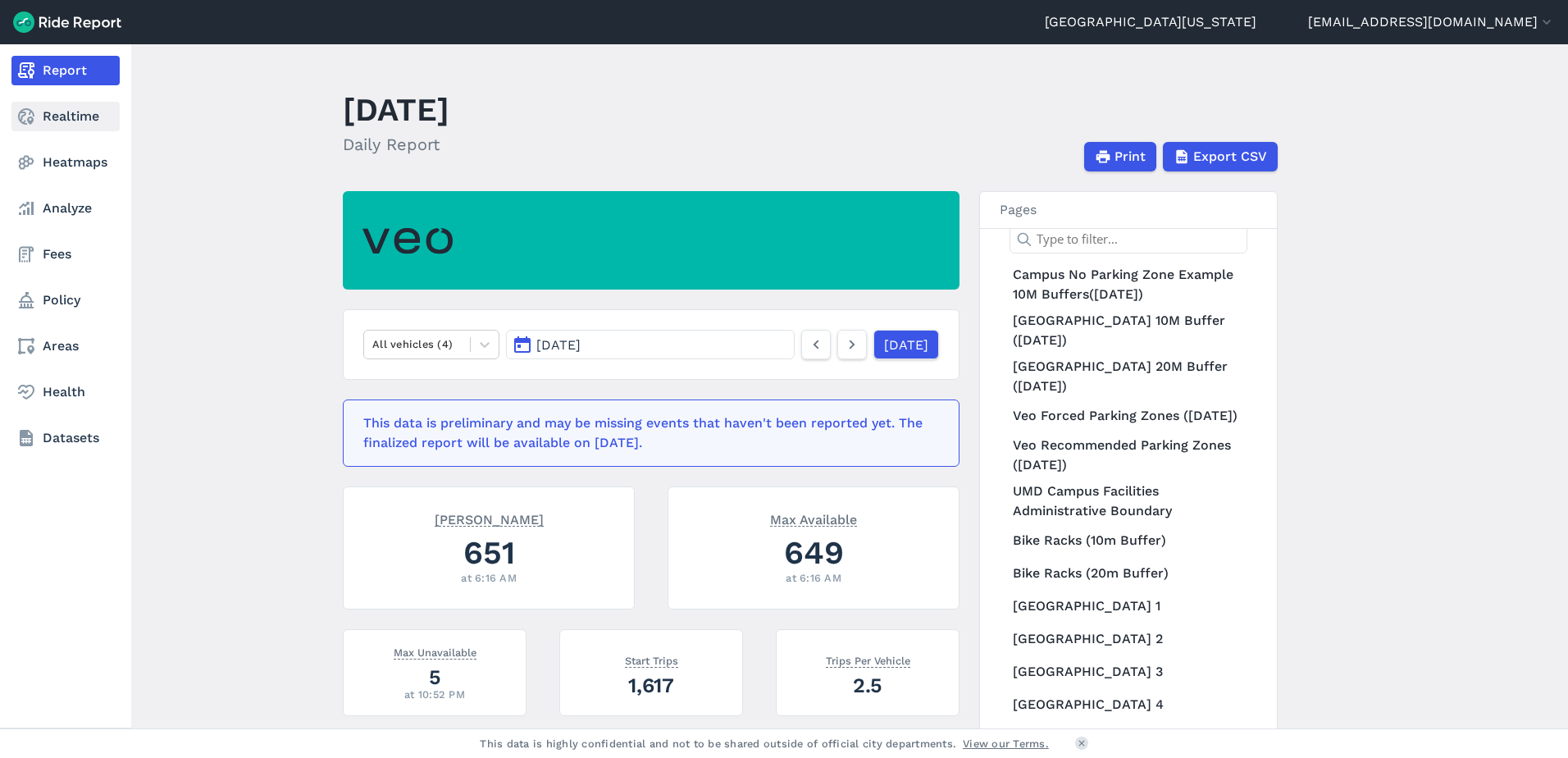
click at [28, 119] on use at bounding box center [26, 116] width 17 height 17
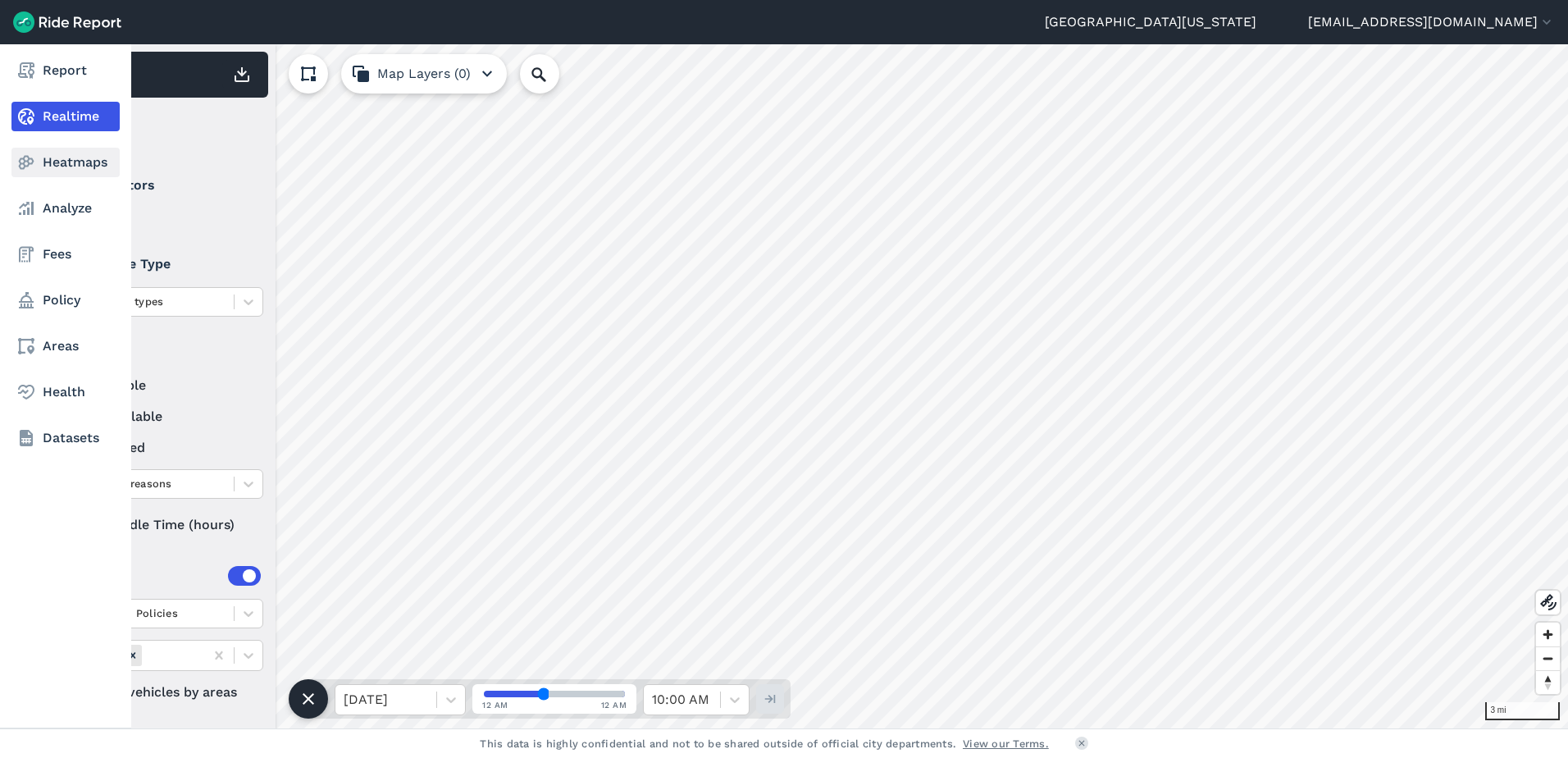
click at [69, 164] on link "Heatmaps" at bounding box center [65, 163] width 108 height 30
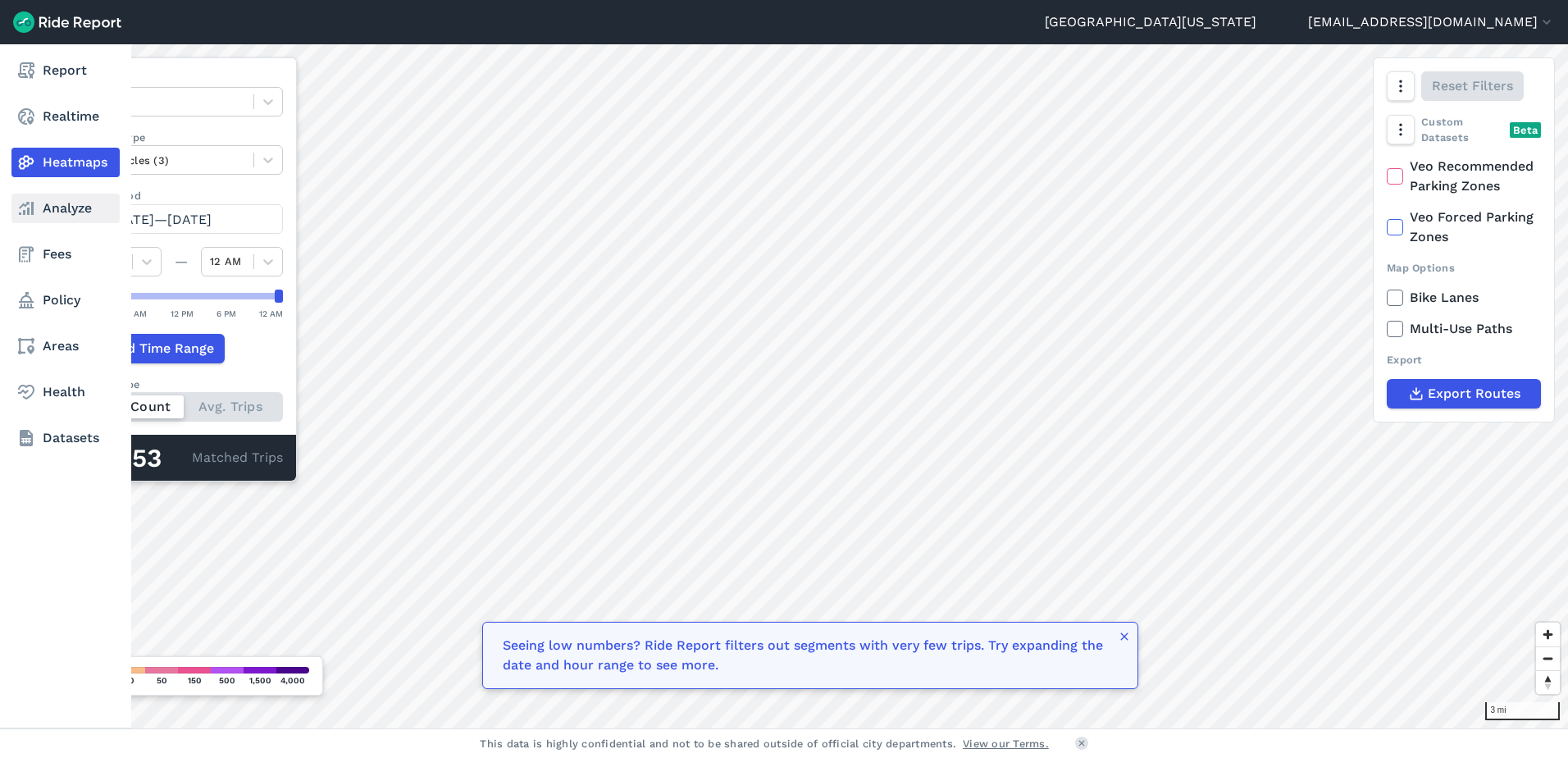
click at [62, 209] on link "Analyze" at bounding box center [65, 208] width 108 height 30
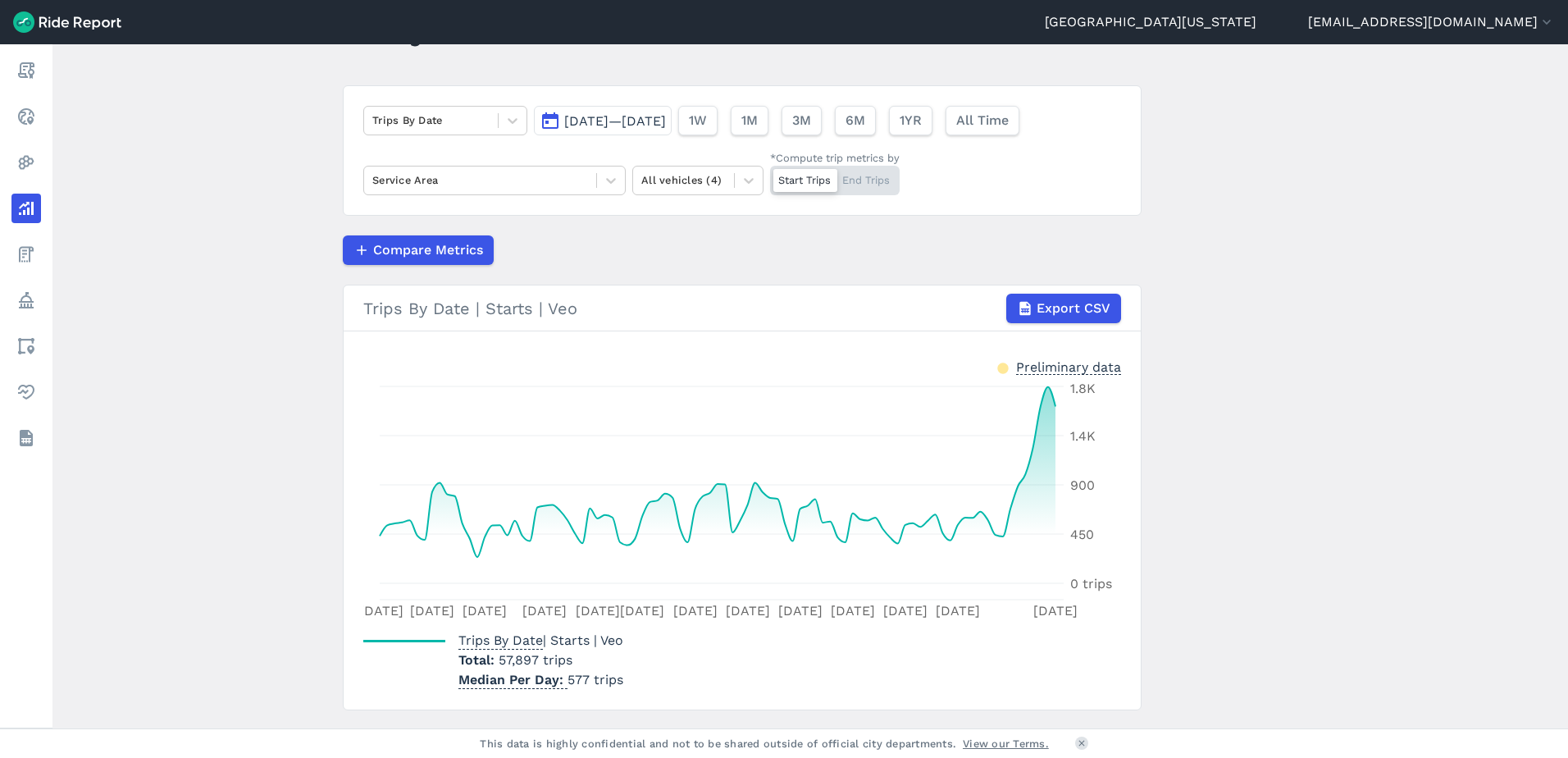
scroll to position [82, 0]
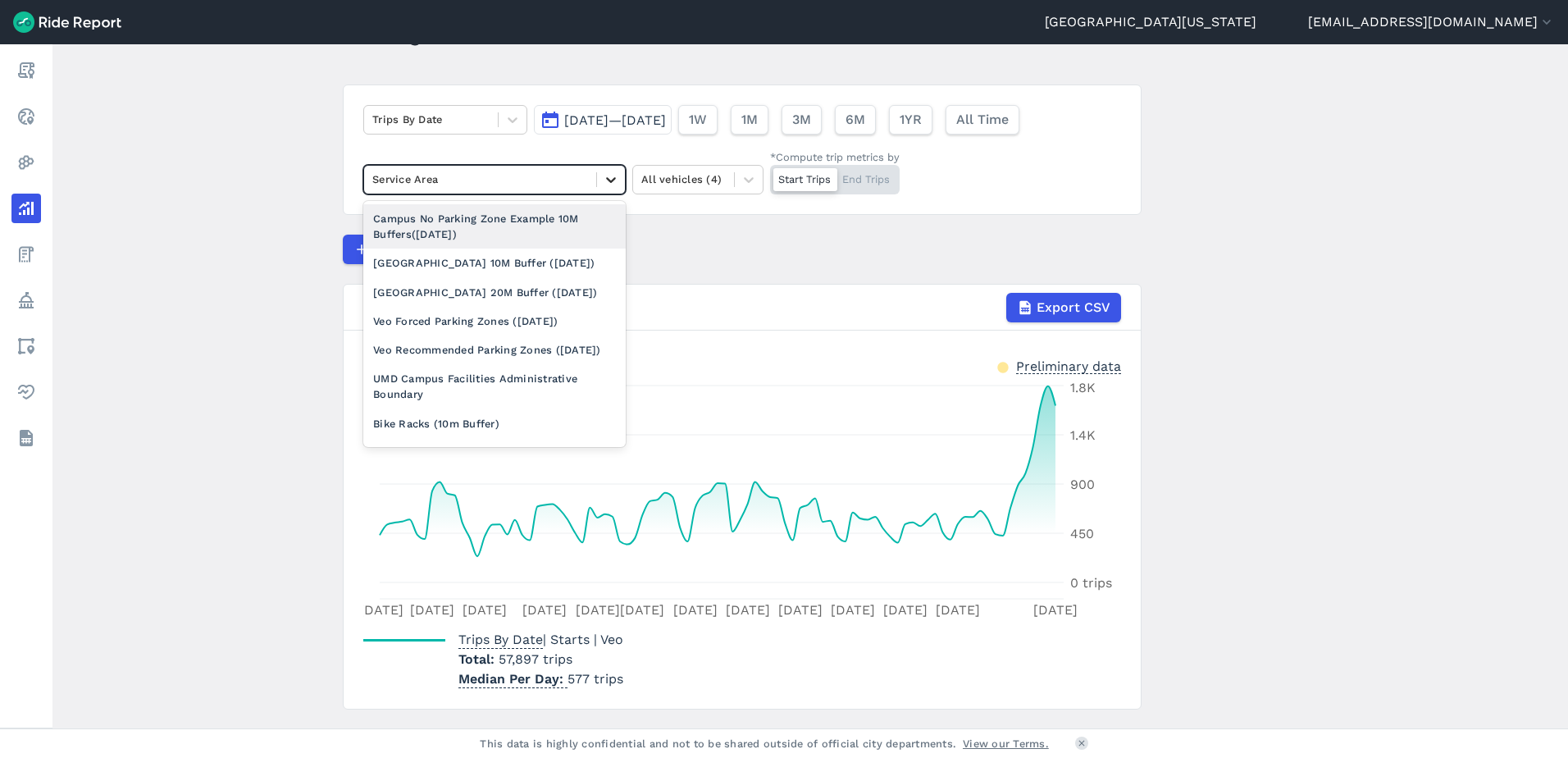
click at [599, 180] on div at bounding box center [611, 180] width 28 height 28
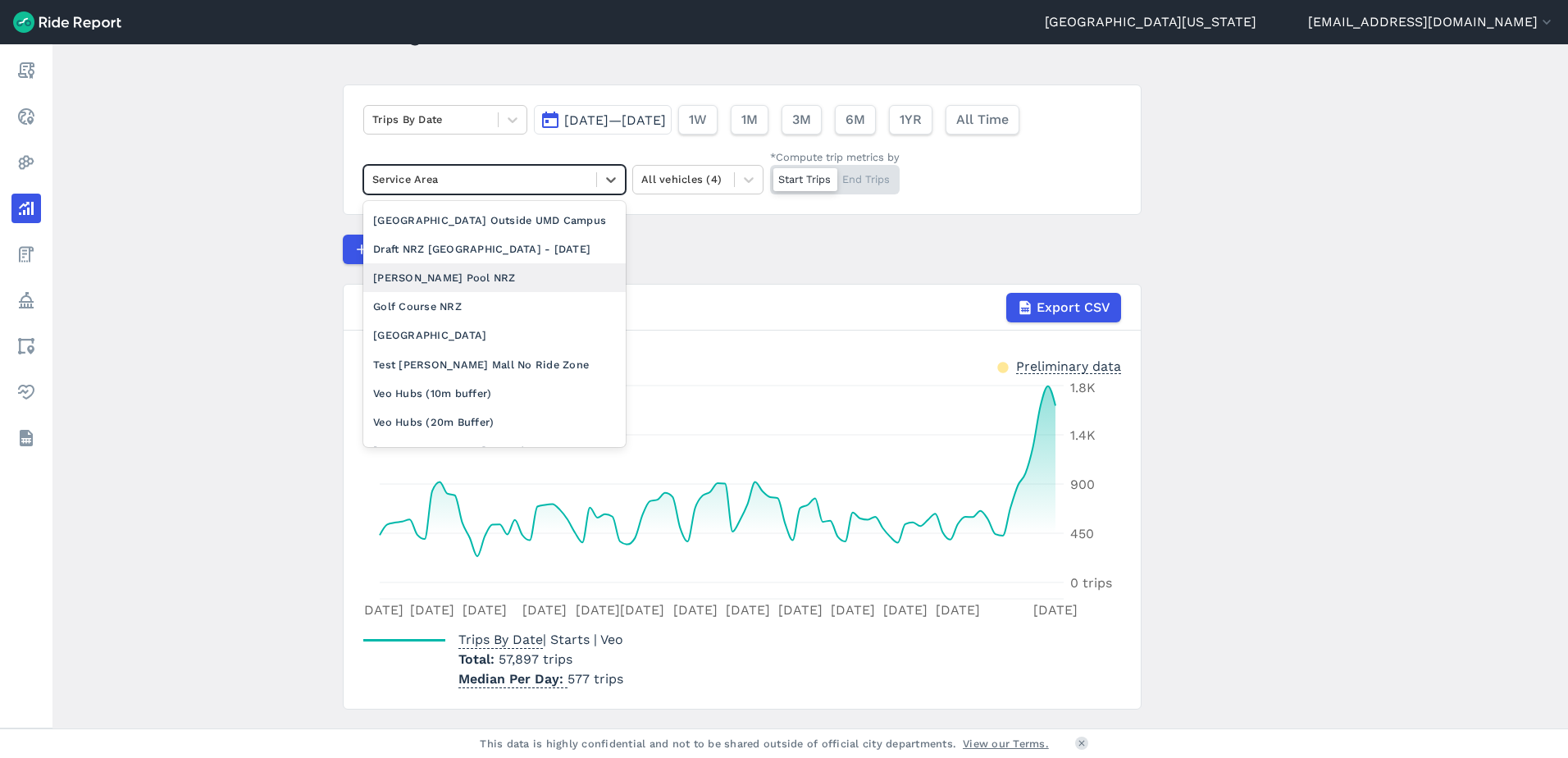
scroll to position [619, 0]
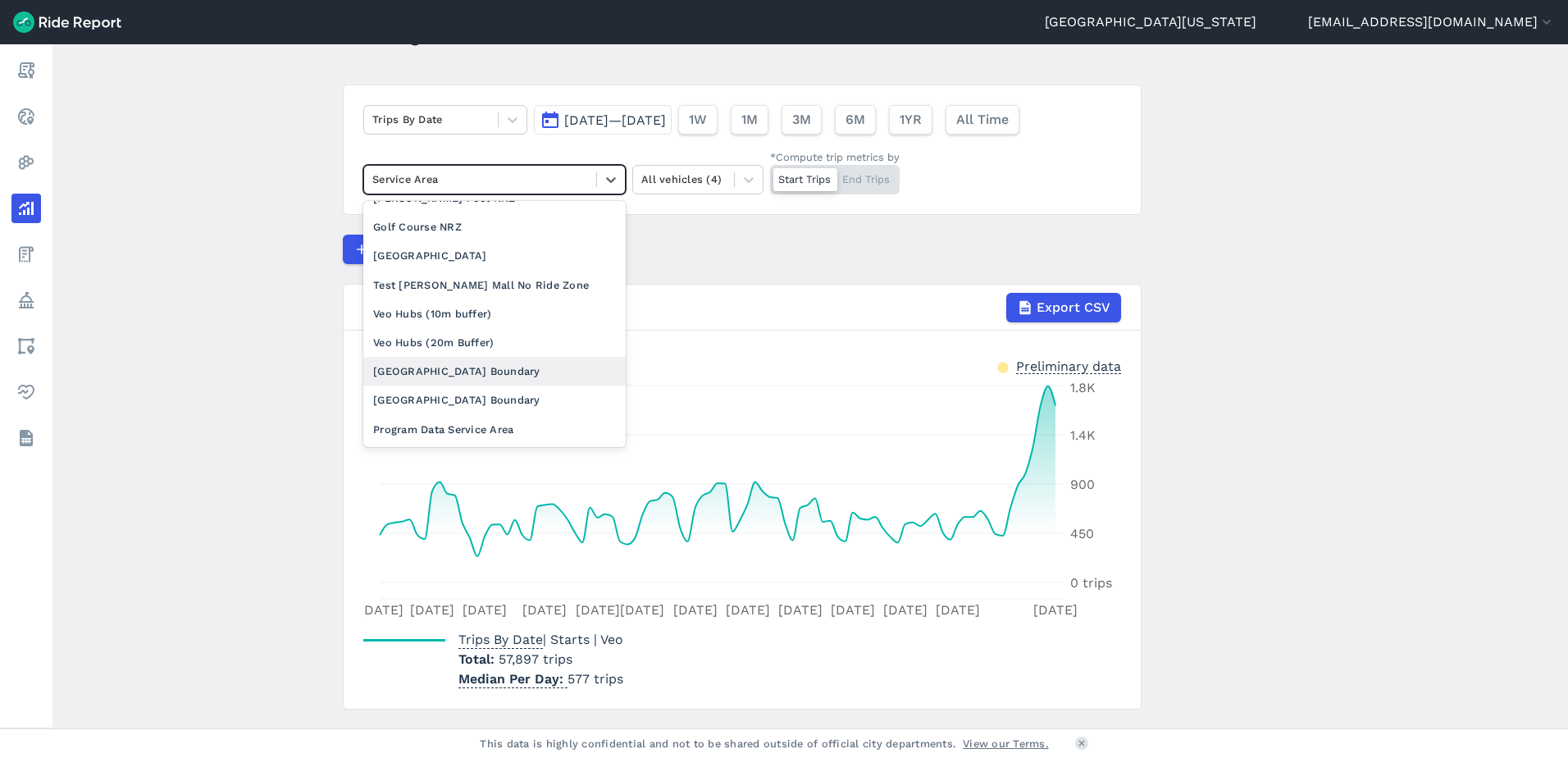
click at [482, 366] on div "[GEOGRAPHIC_DATA] Boundary" at bounding box center [495, 371] width 262 height 29
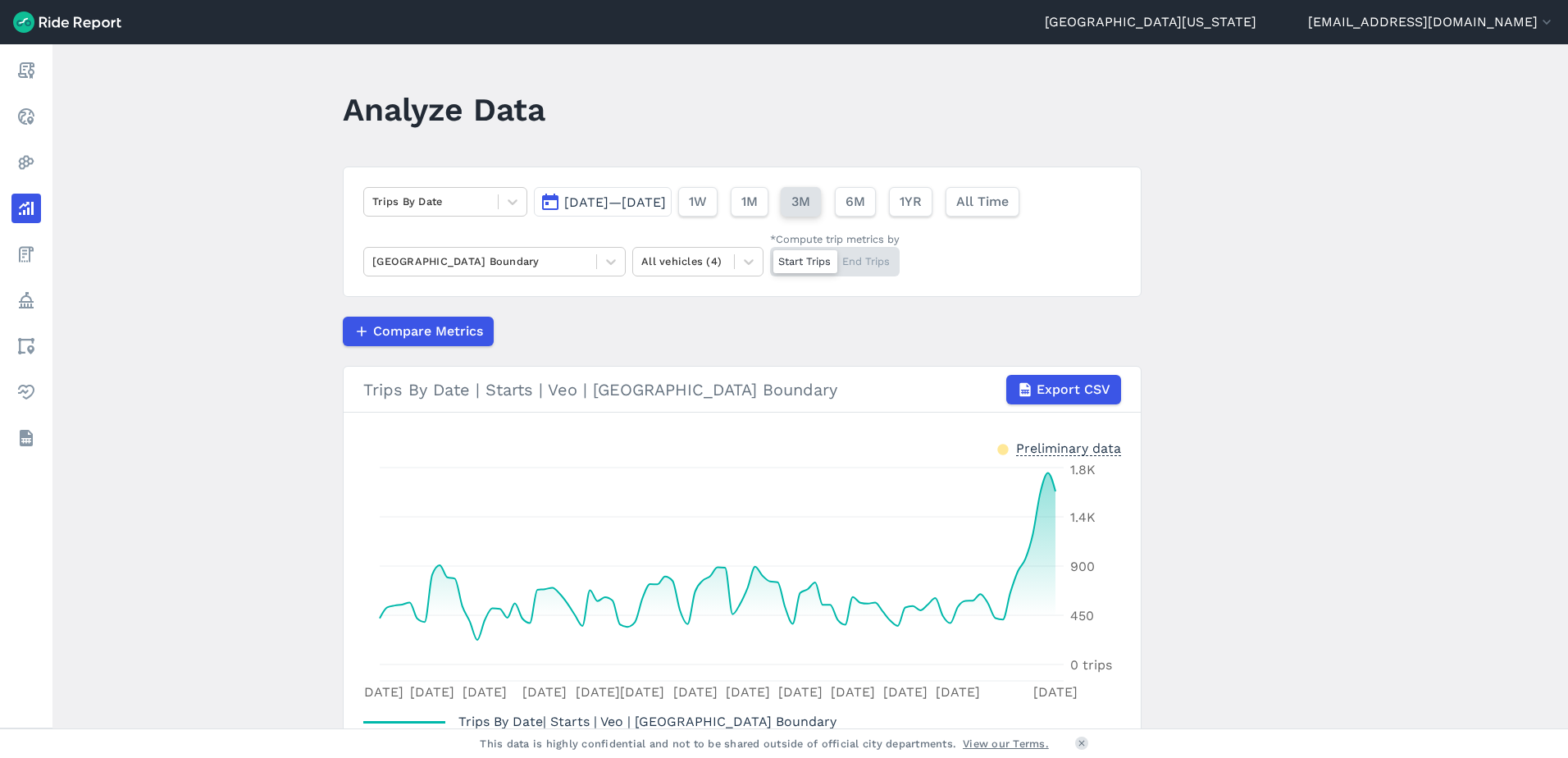
click at [810, 206] on span "3M" at bounding box center [801, 201] width 19 height 20
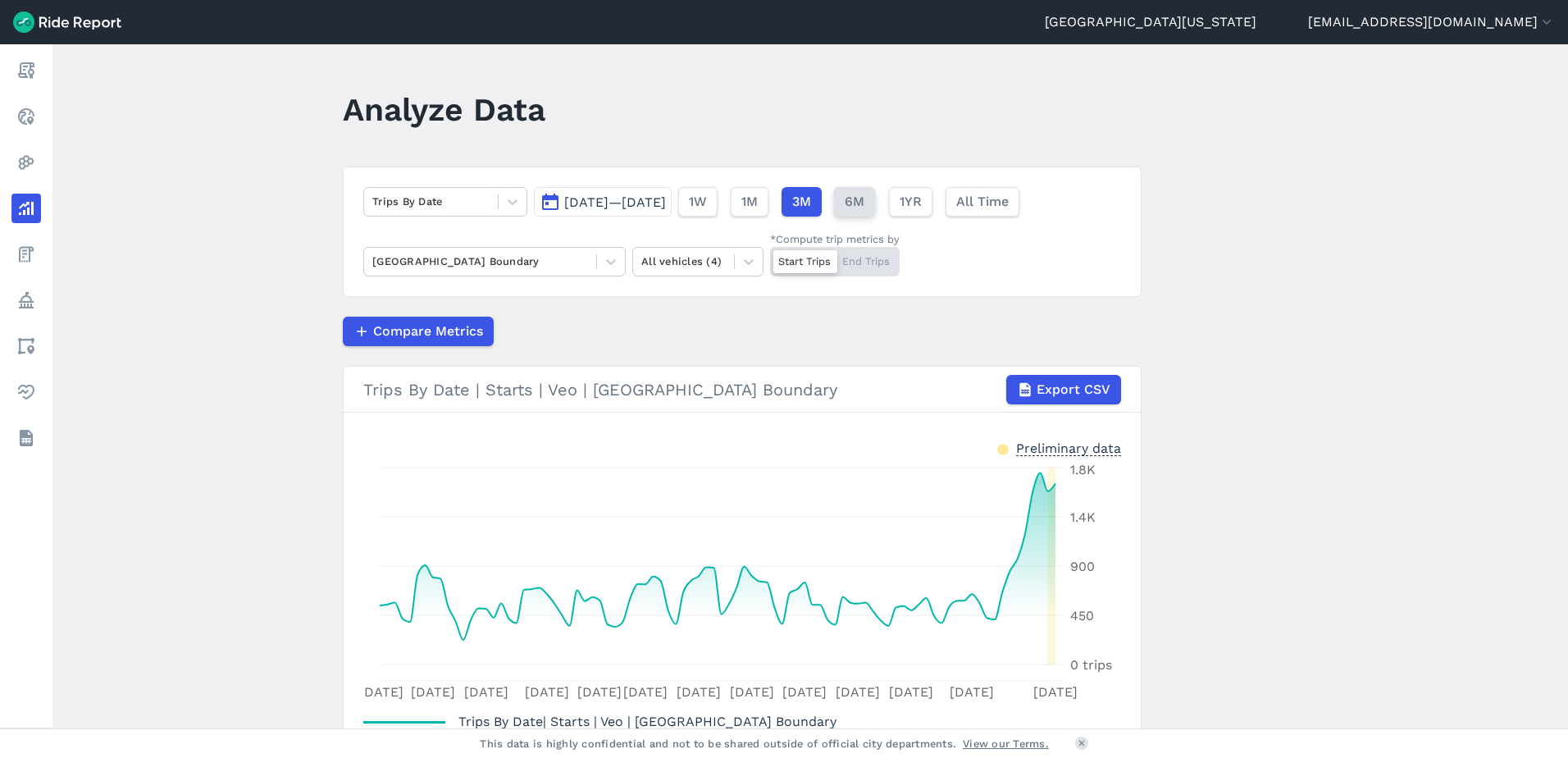
click at [864, 209] on span "6M" at bounding box center [854, 201] width 20 height 20
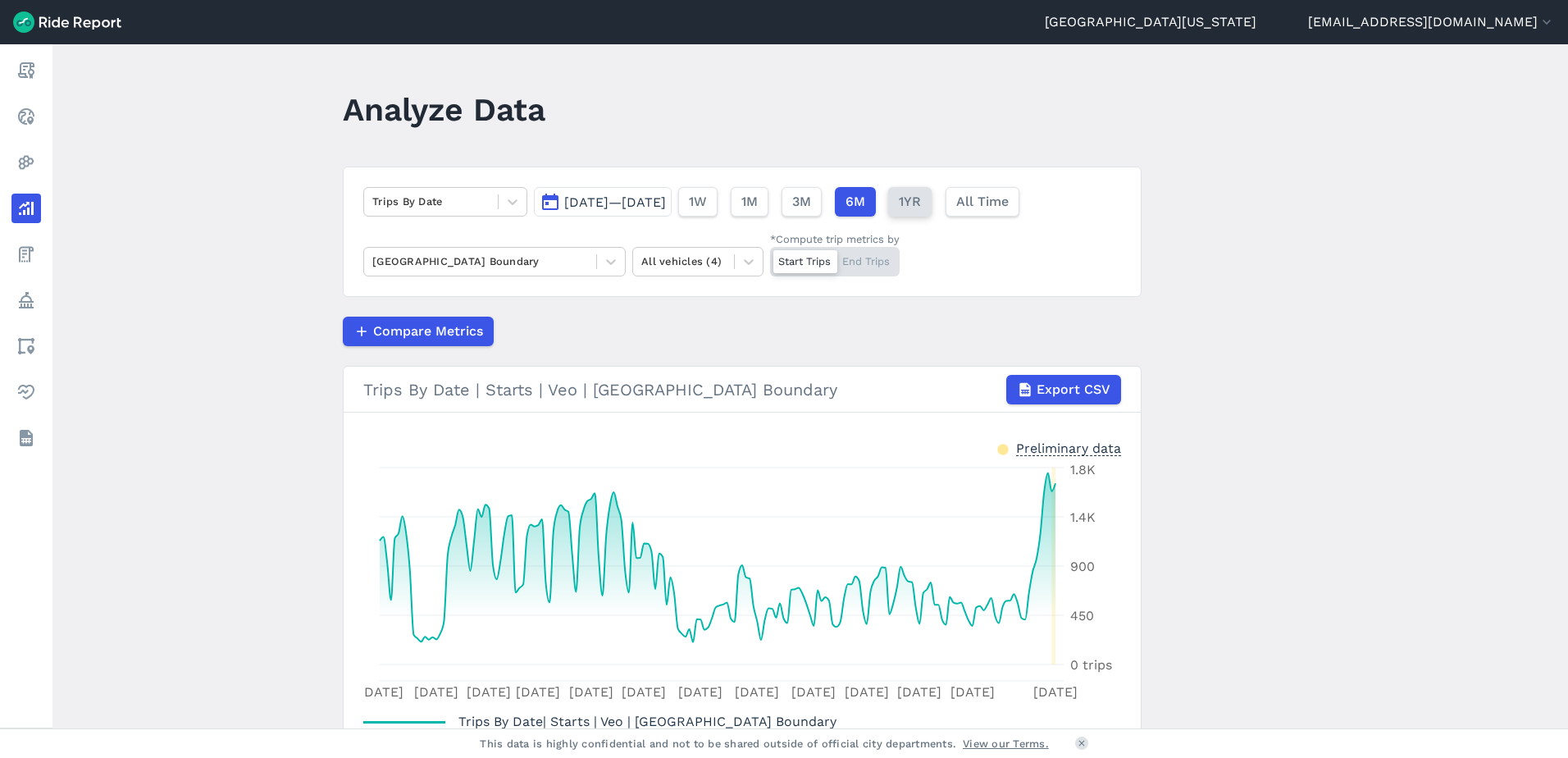
click at [921, 206] on span "1YR" at bounding box center [910, 201] width 22 height 20
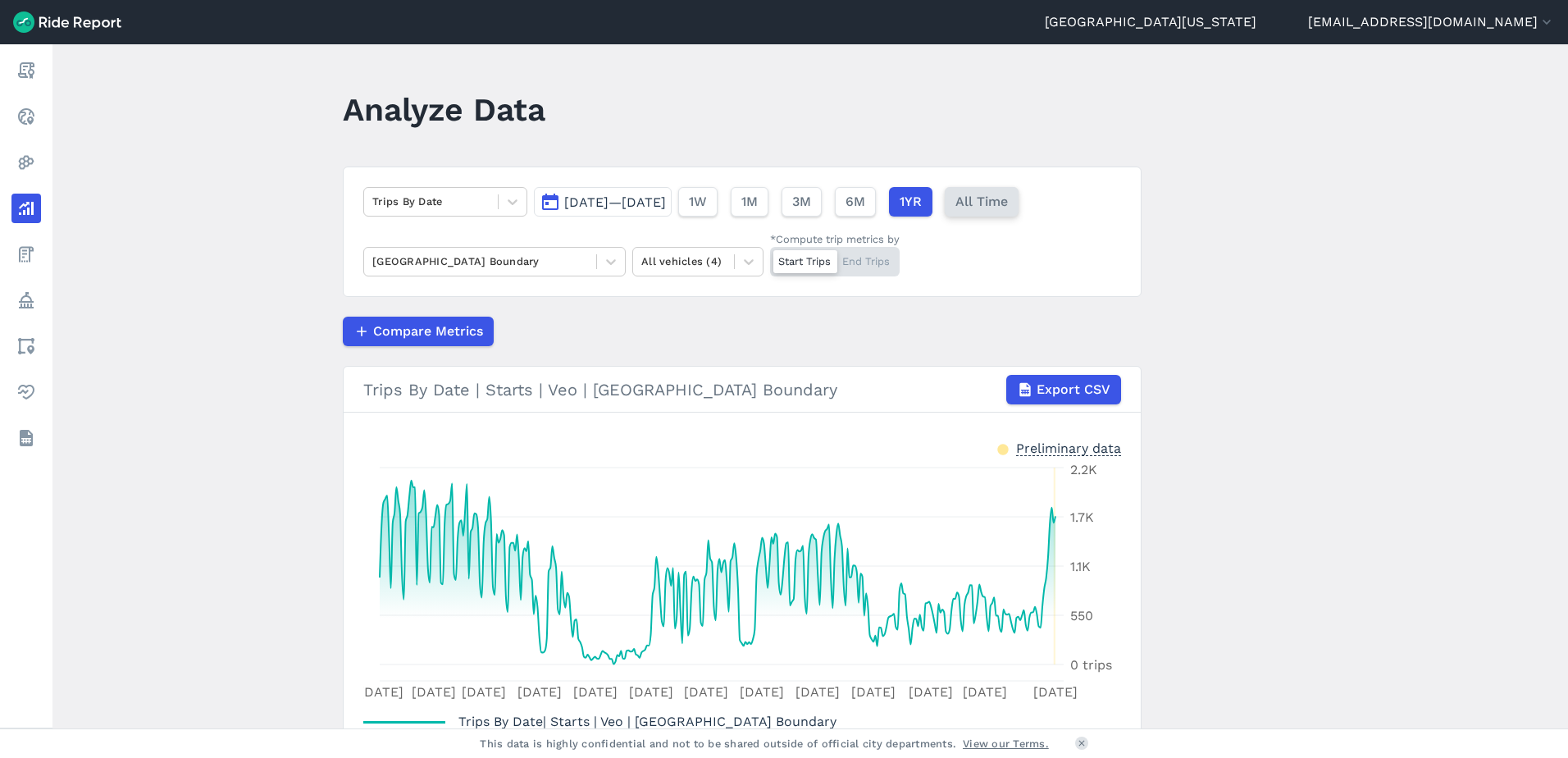
click at [1007, 210] on span "All Time" at bounding box center [981, 201] width 52 height 20
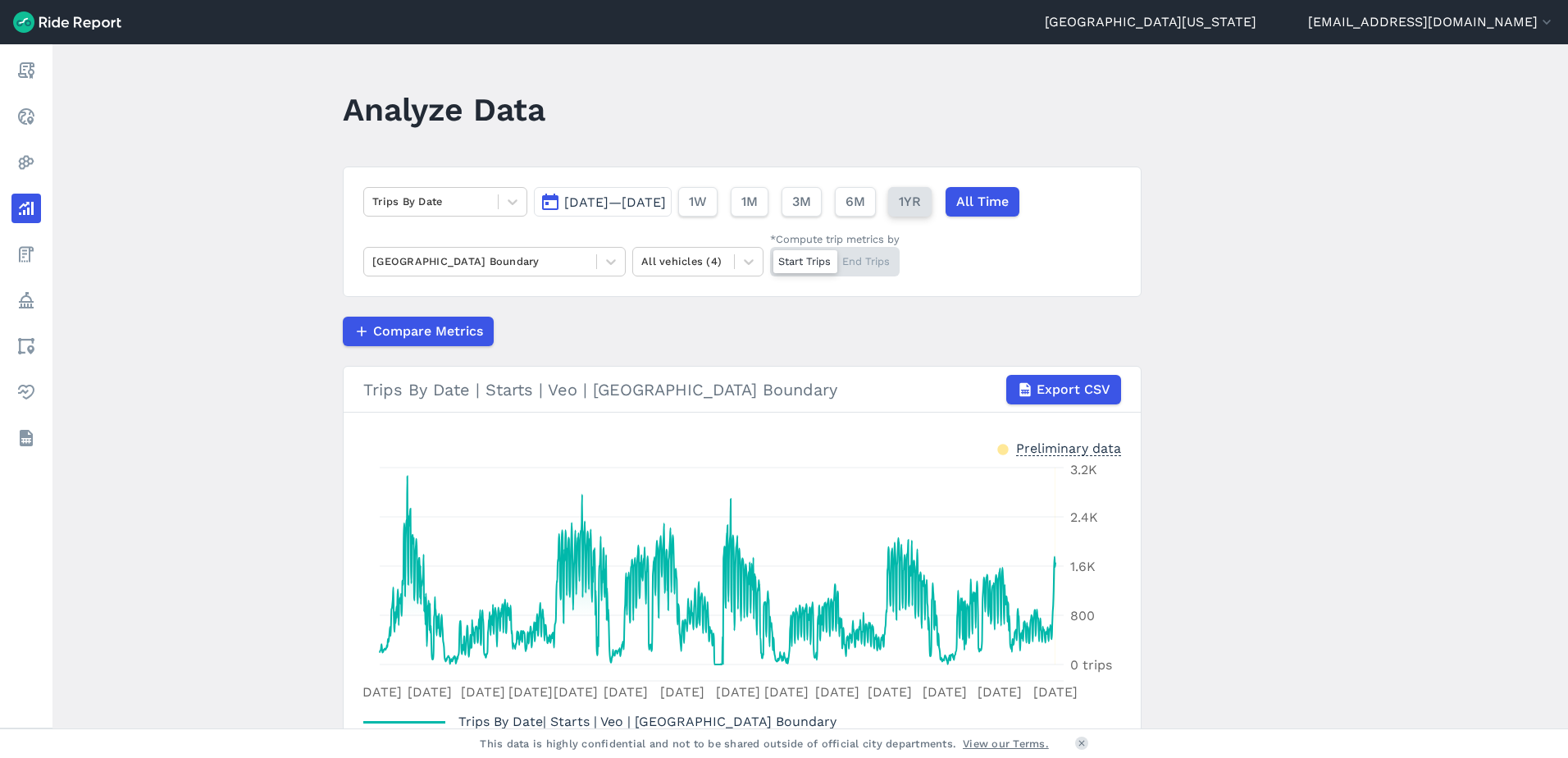
click at [921, 205] on span "1YR" at bounding box center [910, 201] width 22 height 20
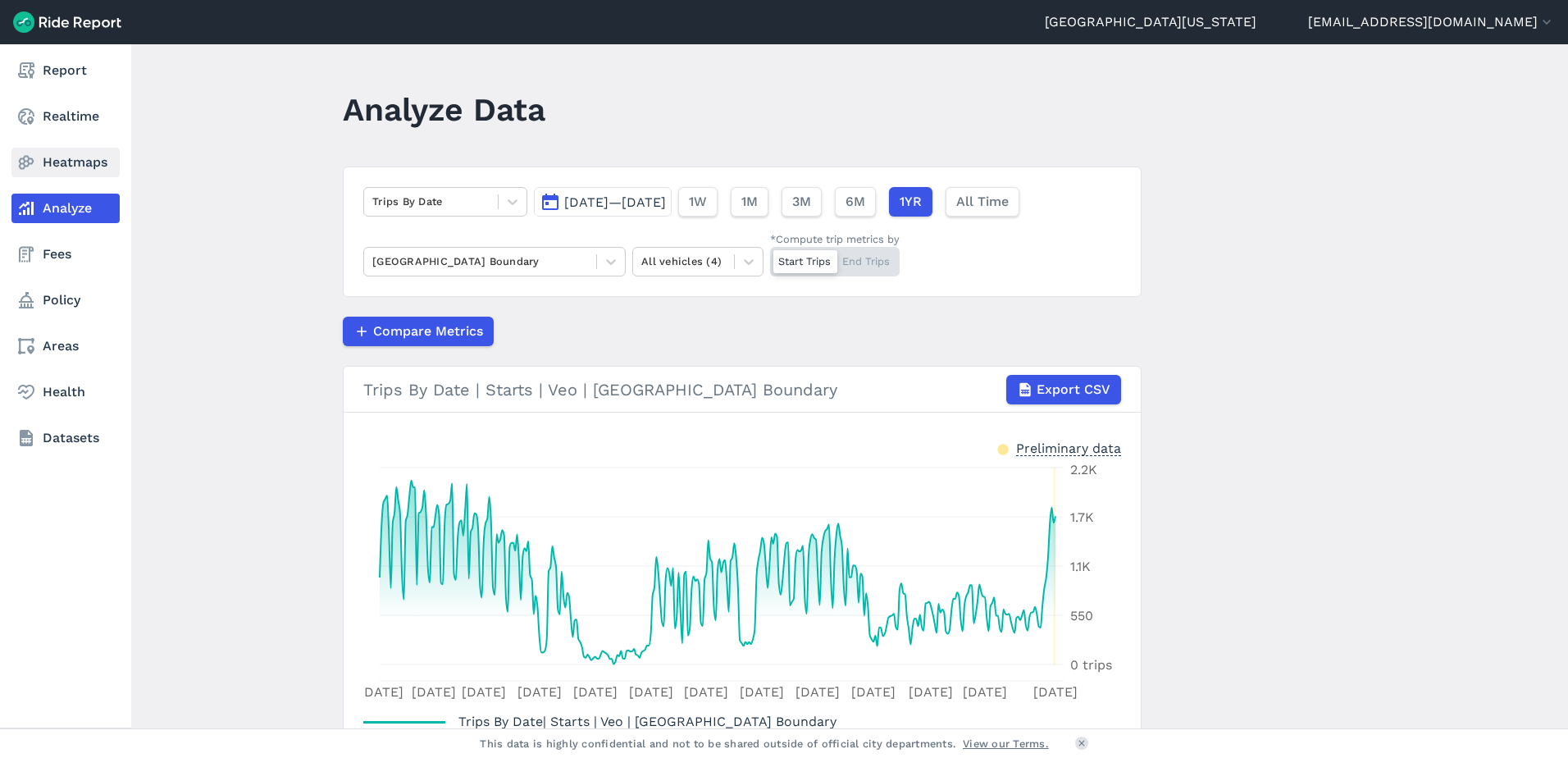
click at [31, 155] on icon at bounding box center [26, 162] width 20 height 20
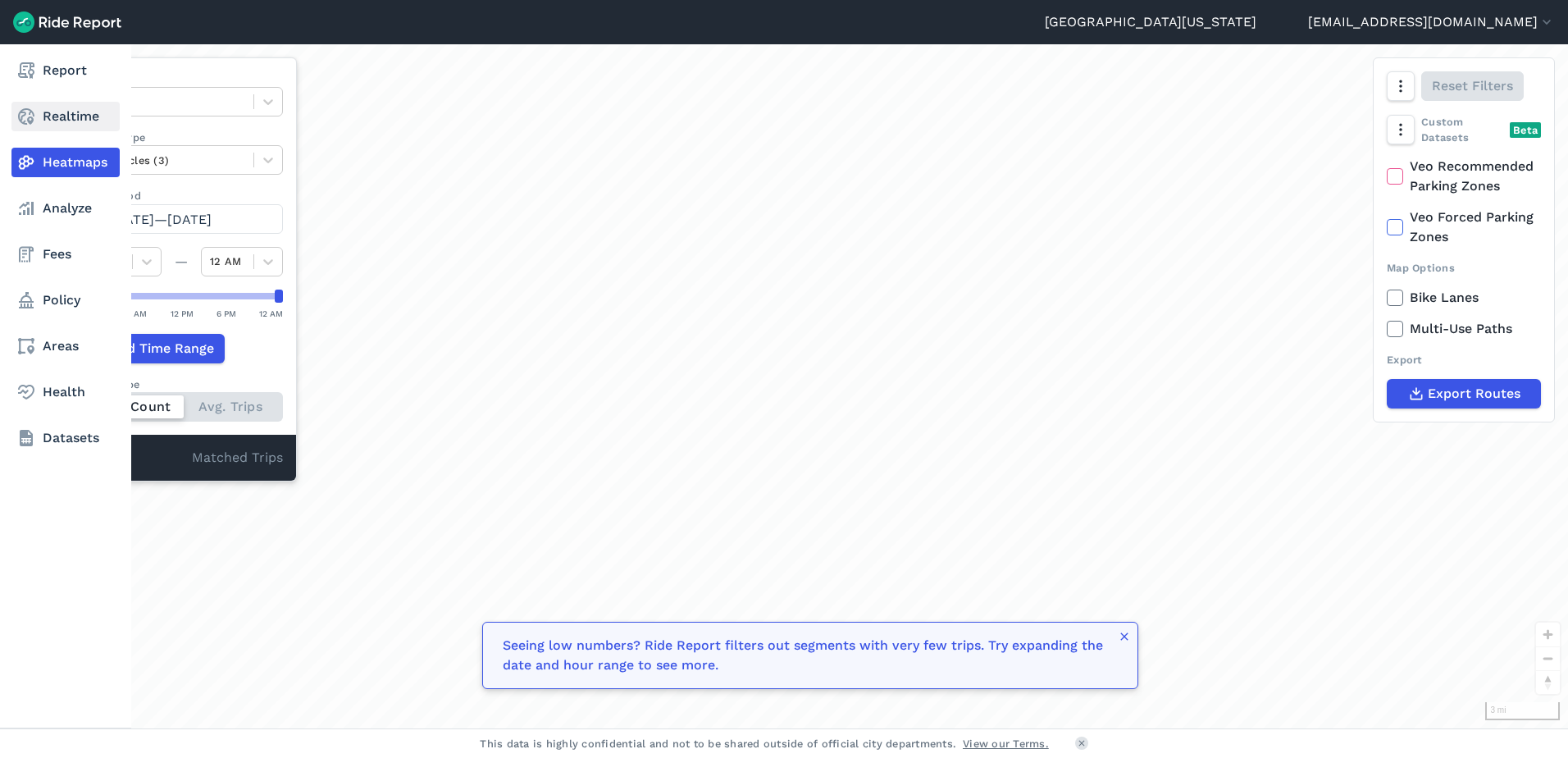
click at [31, 124] on use at bounding box center [26, 116] width 17 height 17
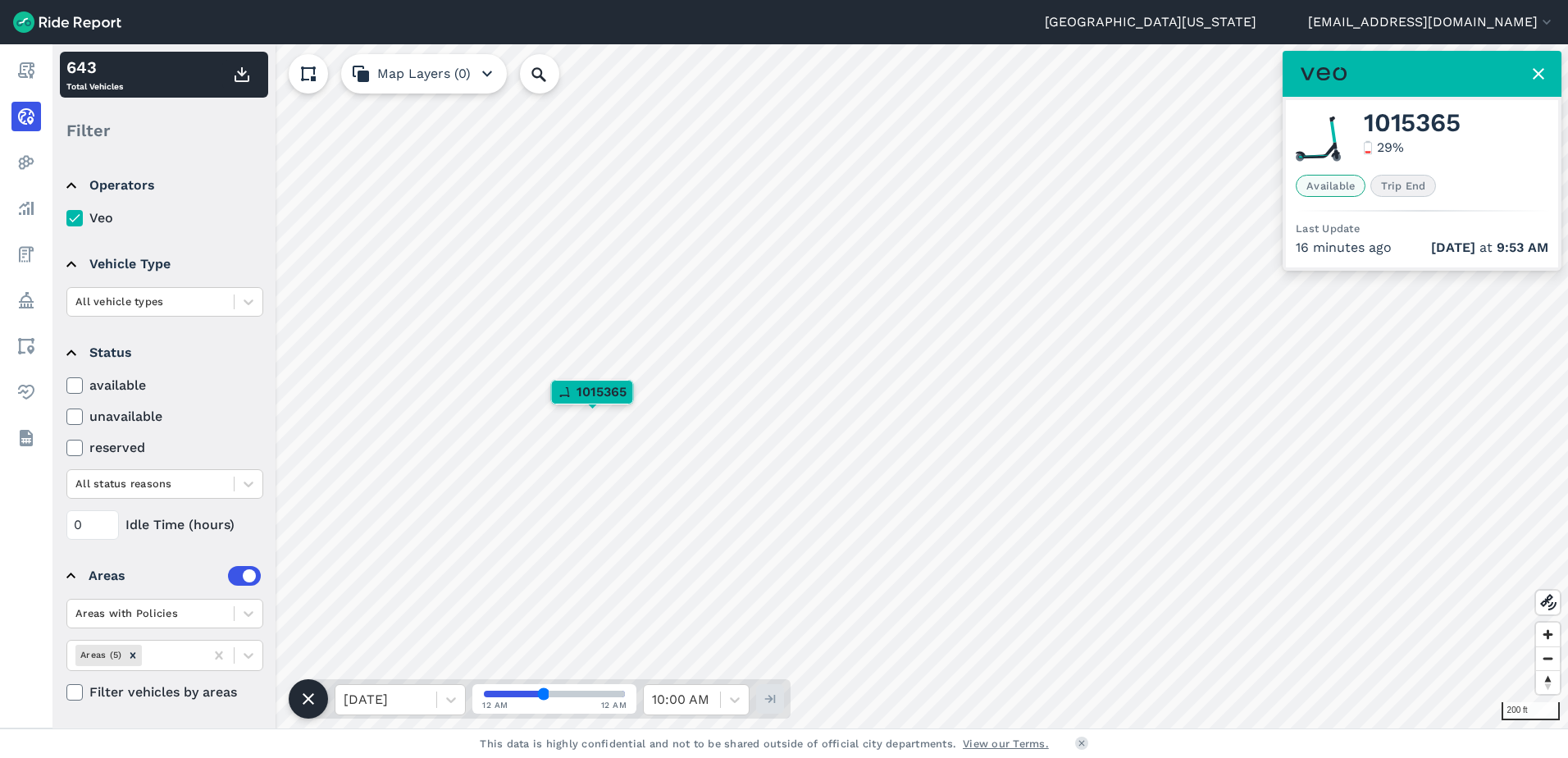
click at [592, 392] on span "1015365" at bounding box center [602, 392] width 50 height 20
click at [1396, 183] on span "Trip End" at bounding box center [1402, 186] width 66 height 22
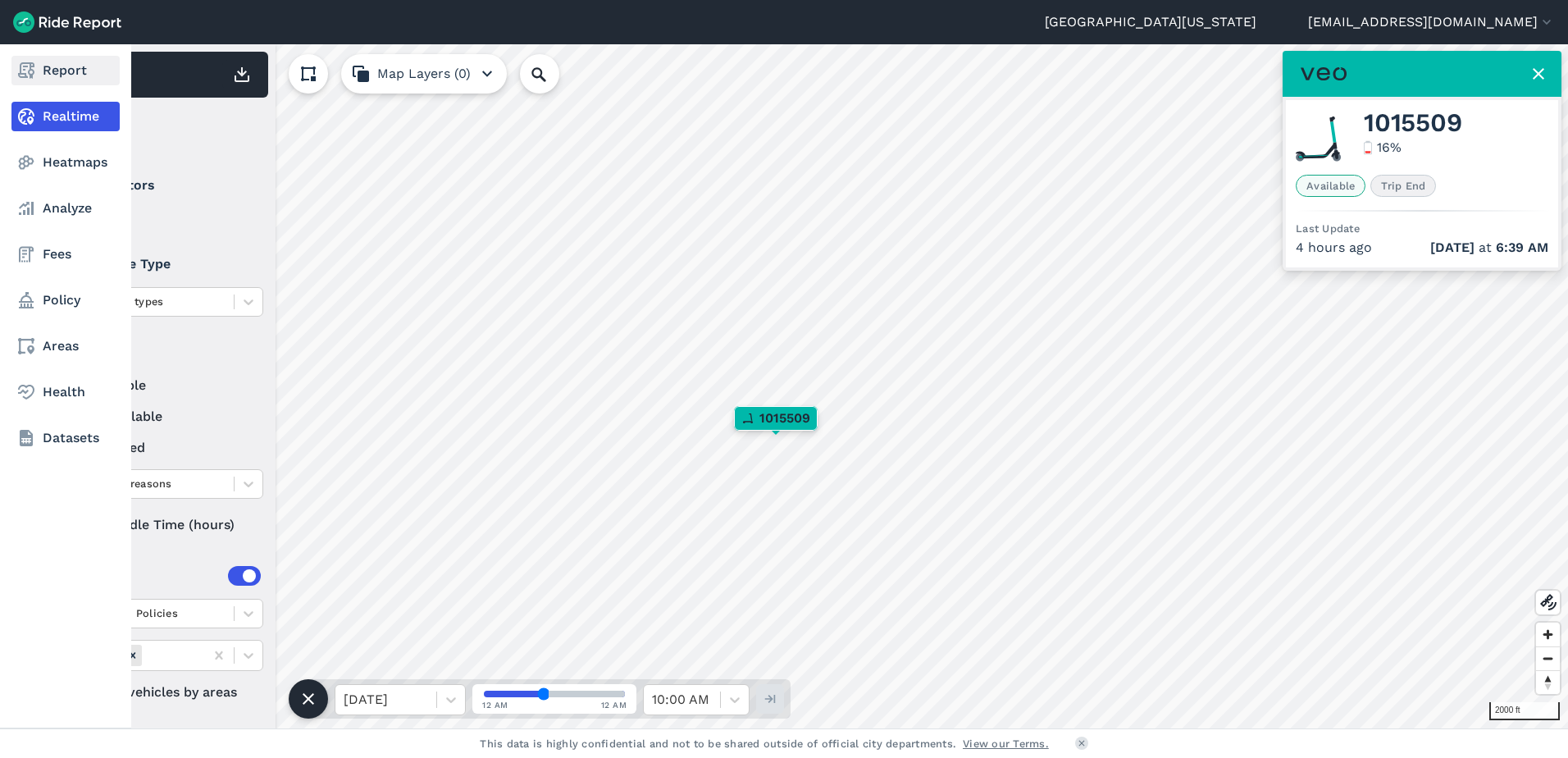
click at [24, 73] on use at bounding box center [26, 71] width 17 height 17
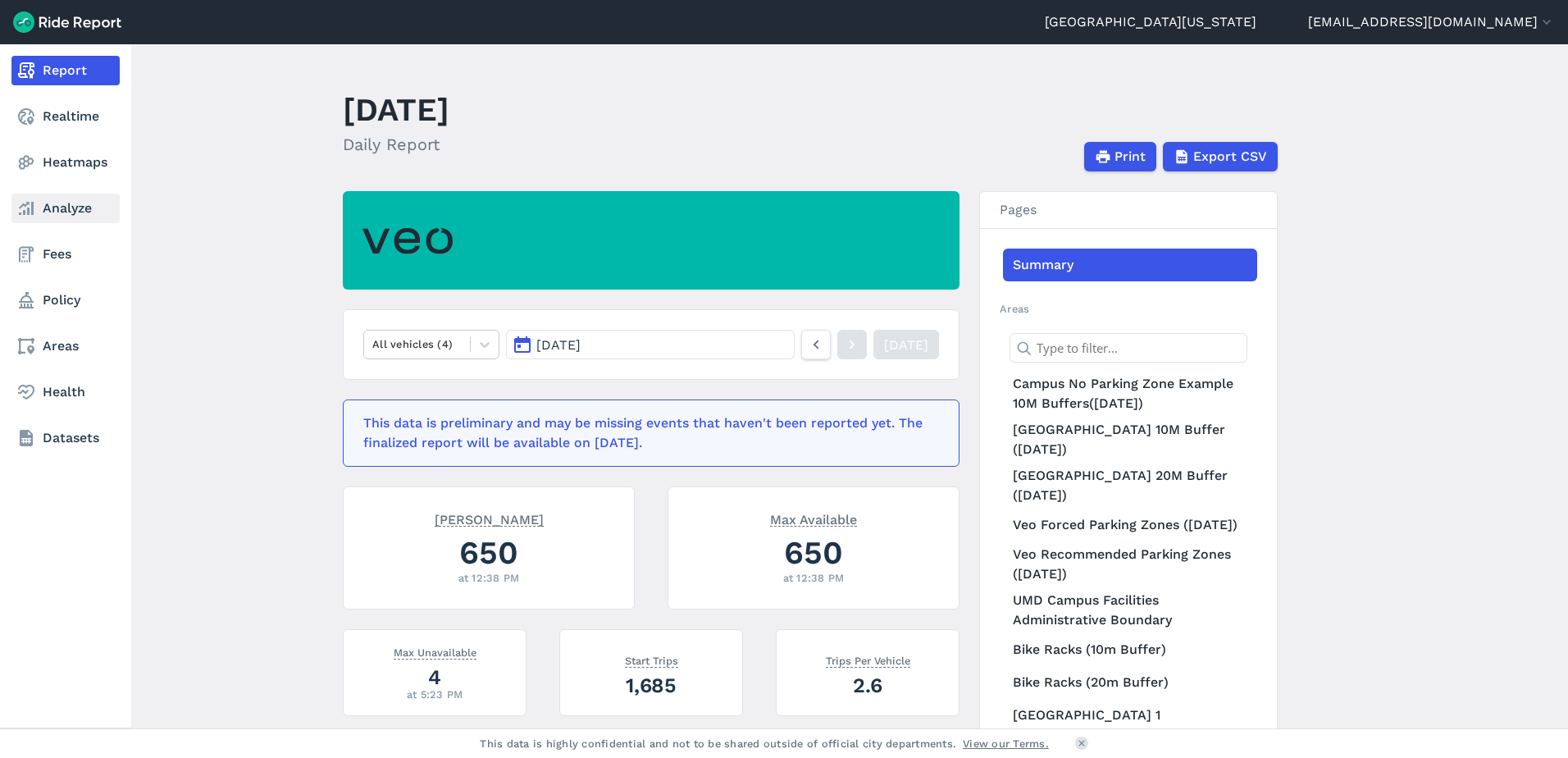
click at [24, 205] on use at bounding box center [26, 208] width 15 height 13
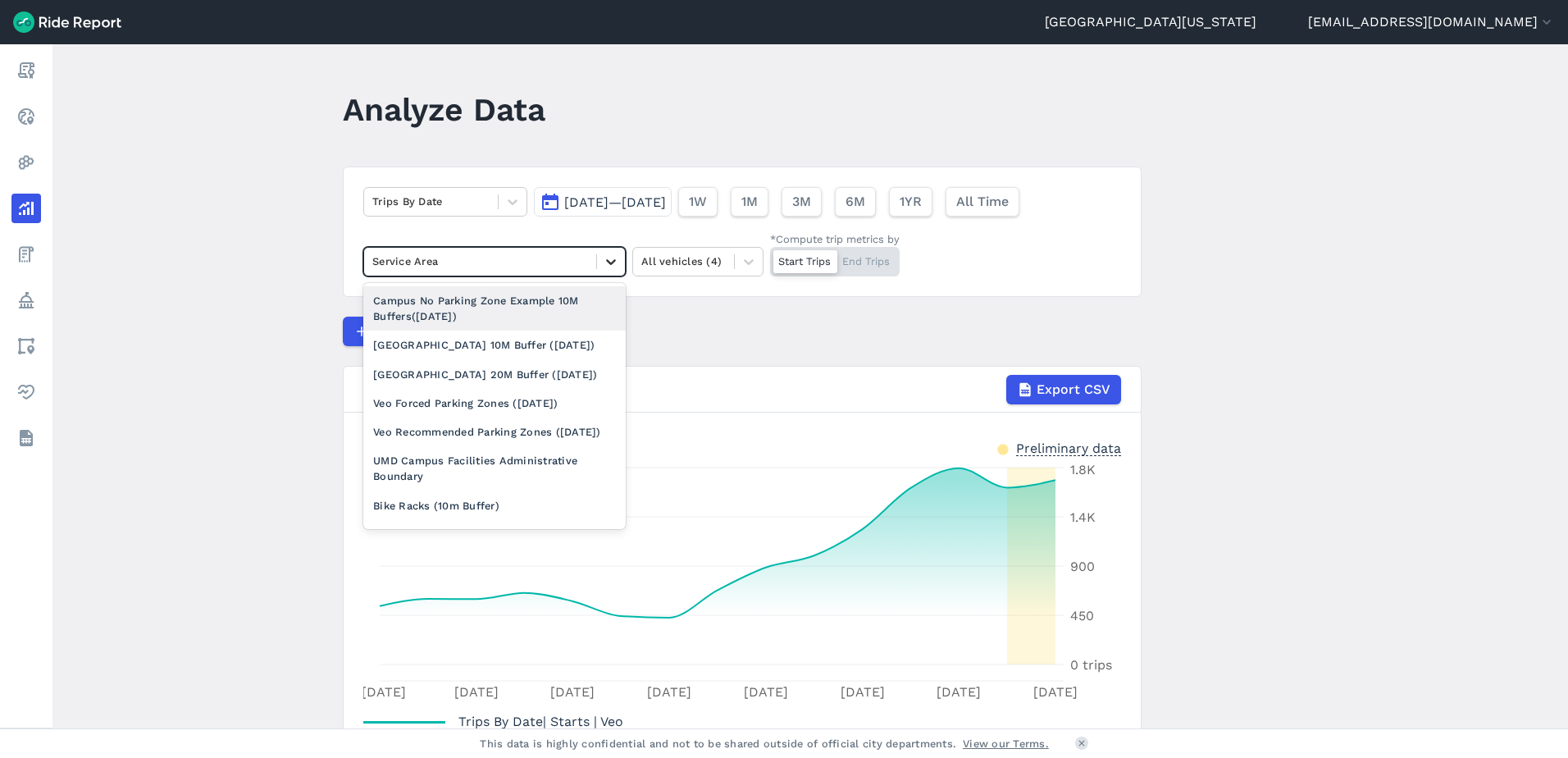
click at [605, 265] on icon at bounding box center [611, 261] width 17 height 17
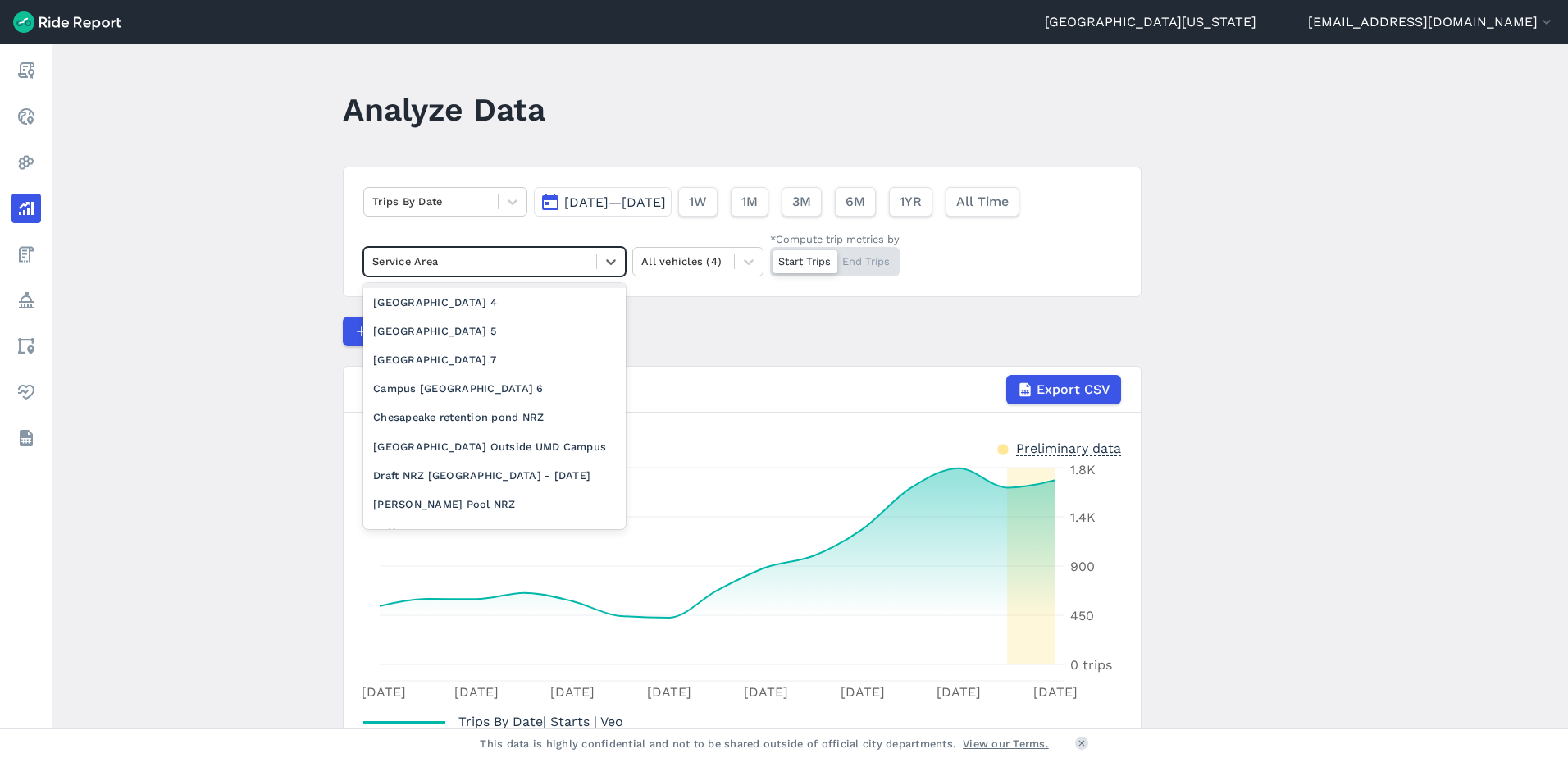
scroll to position [492, 0]
click at [481, 316] on div "[GEOGRAPHIC_DATA] Outside UMD Campus" at bounding box center [495, 301] width 262 height 29
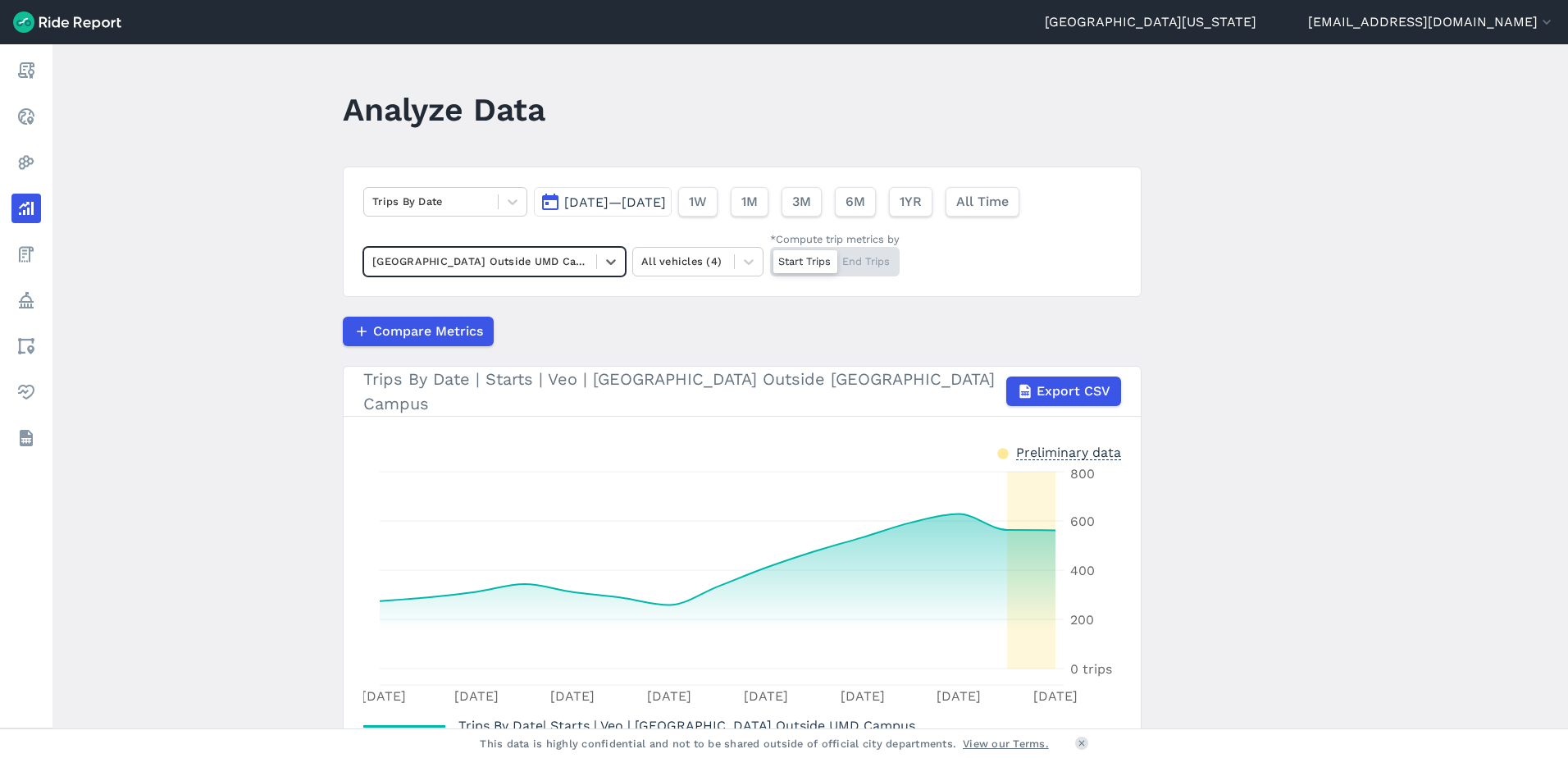
scroll to position [82, 0]
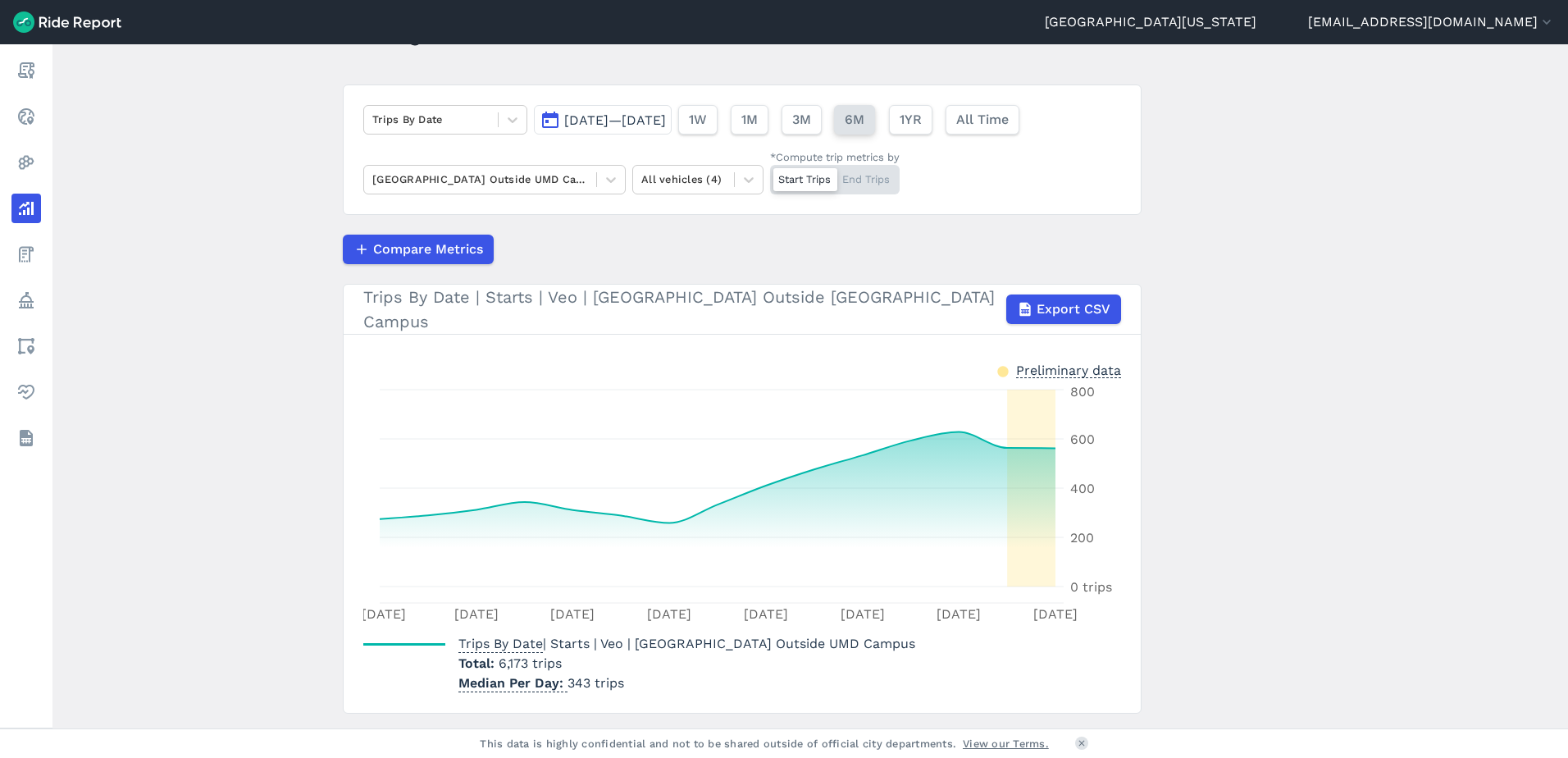
click at [864, 120] on span "6M" at bounding box center [854, 119] width 20 height 20
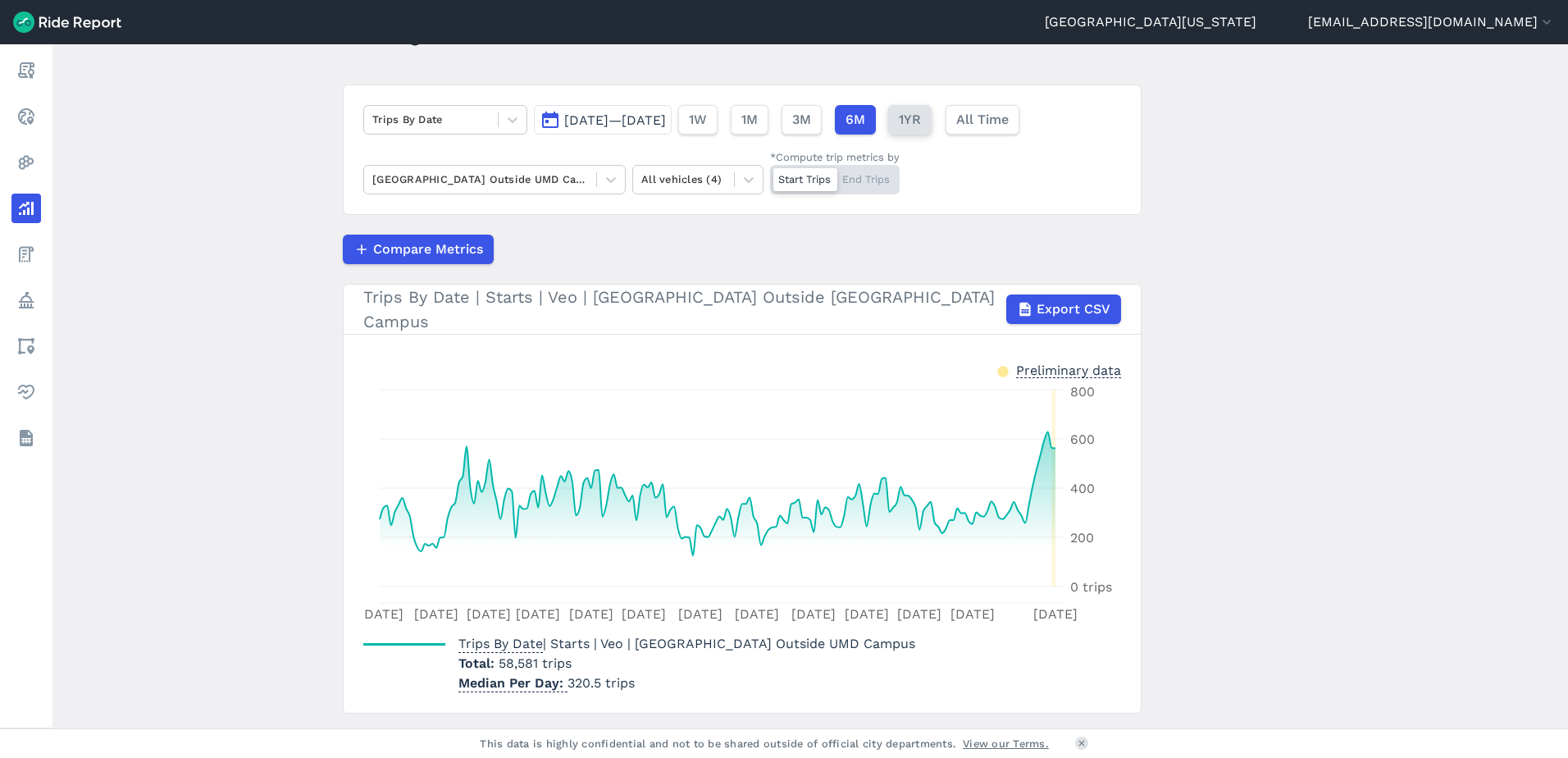
click at [921, 125] on span "1YR" at bounding box center [910, 119] width 22 height 20
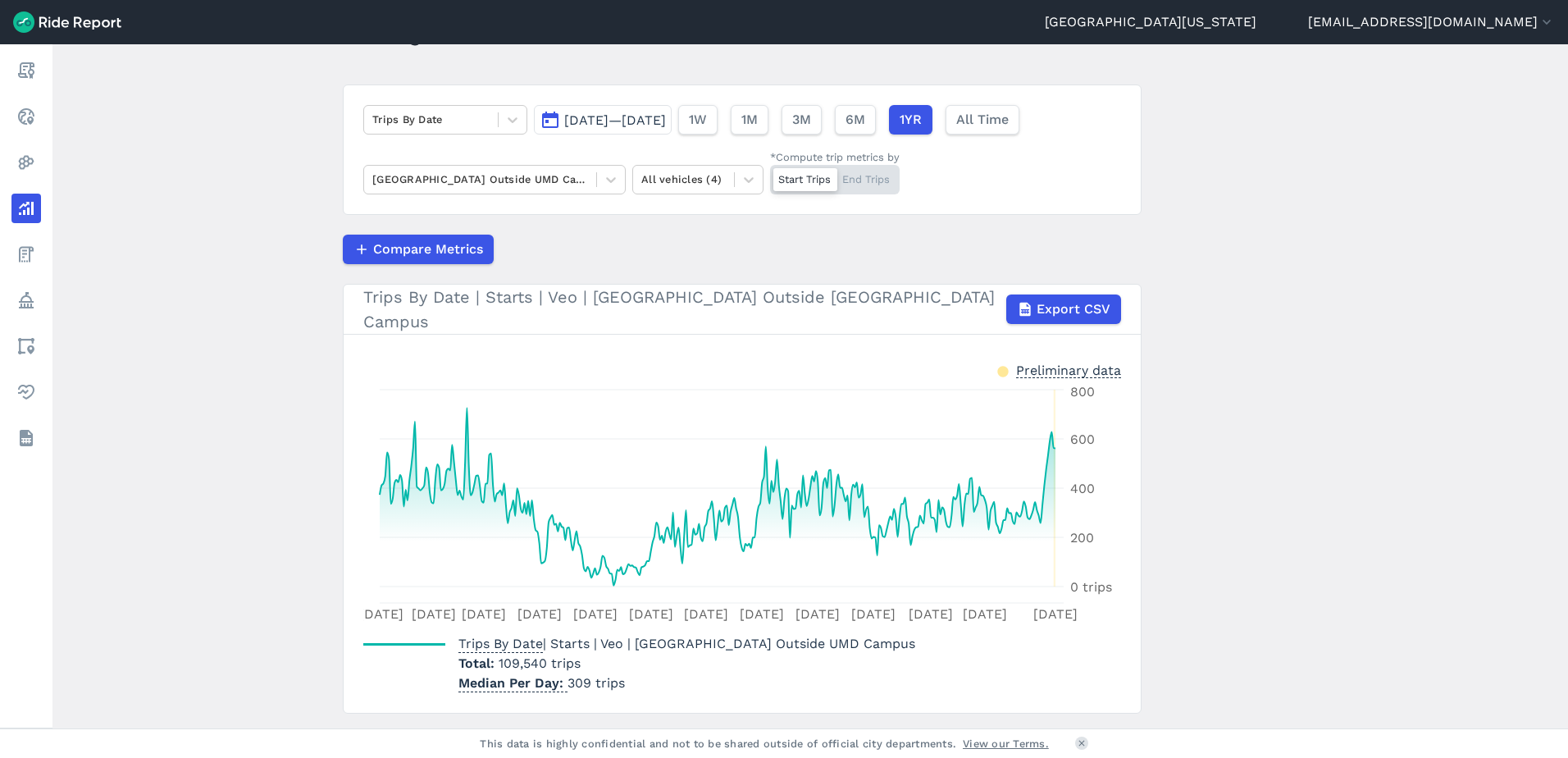
scroll to position [122, 0]
